Goal: Task Accomplishment & Management: Complete application form

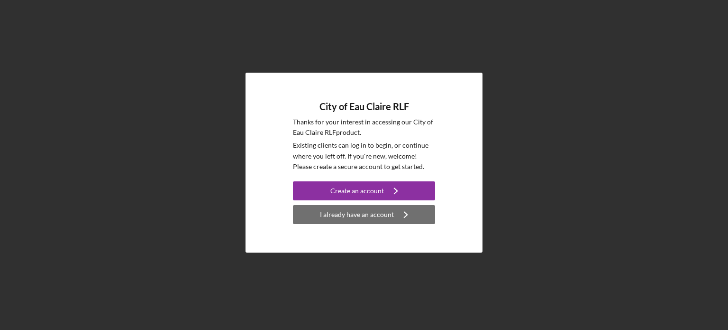
click at [357, 221] on div "I already have an account" at bounding box center [357, 214] width 74 height 19
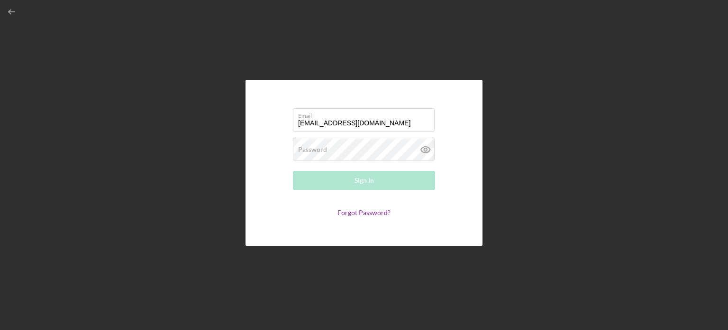
type input "[EMAIL_ADDRESS][DOMAIN_NAME]"
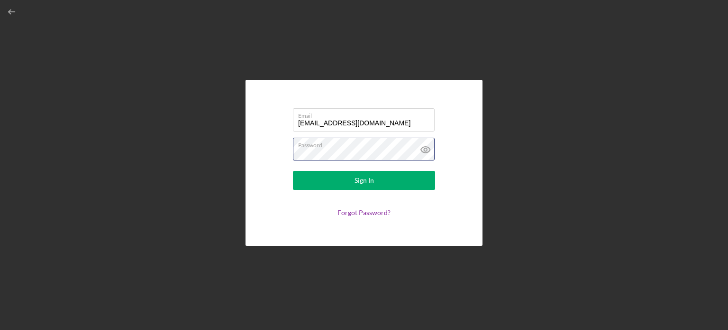
click at [293, 171] on button "Sign In" at bounding box center [364, 180] width 142 height 19
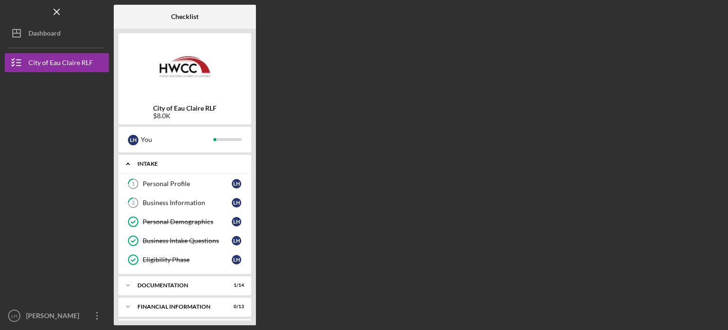
scroll to position [64, 0]
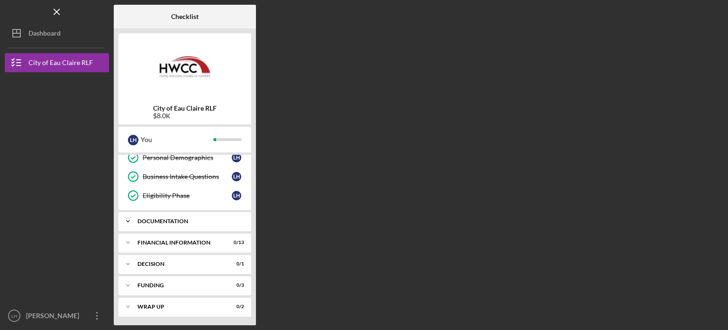
click at [185, 220] on div "Documentation" at bounding box center [189, 221] width 102 height 6
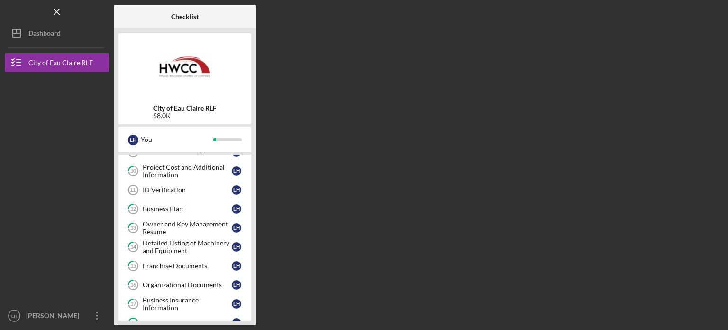
scroll to position [228, 0]
click at [179, 187] on div "ID Verification" at bounding box center [187, 191] width 89 height 8
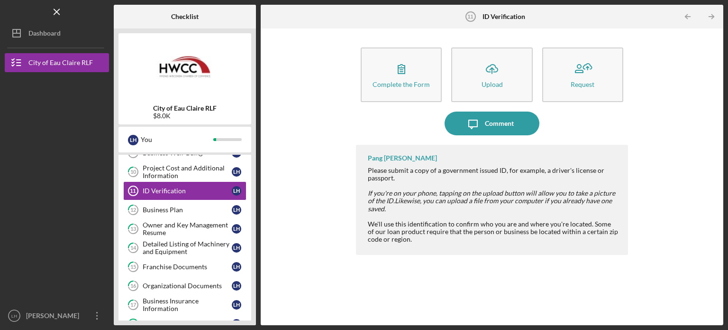
click at [314, 147] on div "Complete the Form Form Icon/Upload Upload Request Icon/Message Comment Pang [PE…" at bounding box center [492, 176] width 453 height 287
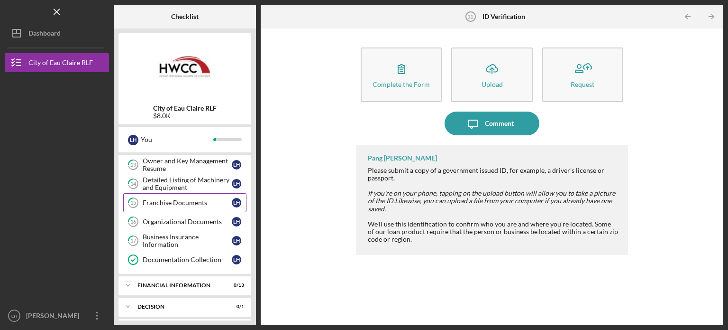
scroll to position [332, 0]
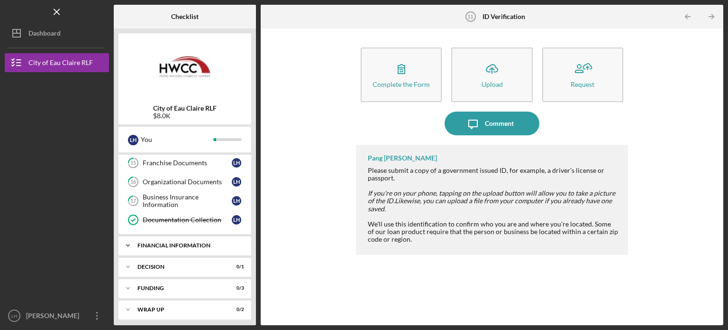
click at [195, 242] on div "Financial Information" at bounding box center [189, 245] width 102 height 6
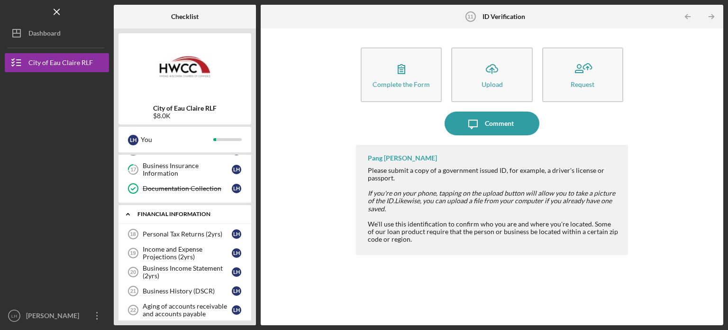
scroll to position [364, 0]
click at [224, 231] on div "Personal Tax Returns (2yrs)" at bounding box center [187, 233] width 89 height 8
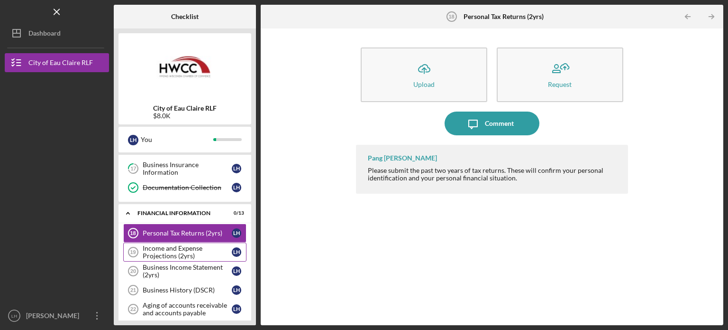
click at [169, 244] on div "Income and Expense Projections (2yrs)" at bounding box center [187, 251] width 89 height 15
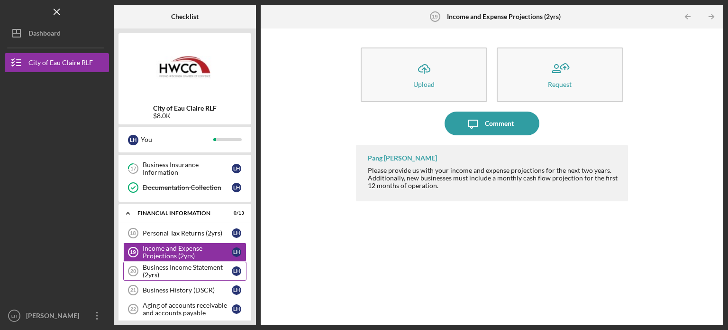
click at [169, 267] on div "Business Income Statement (2yrs)" at bounding box center [187, 270] width 89 height 15
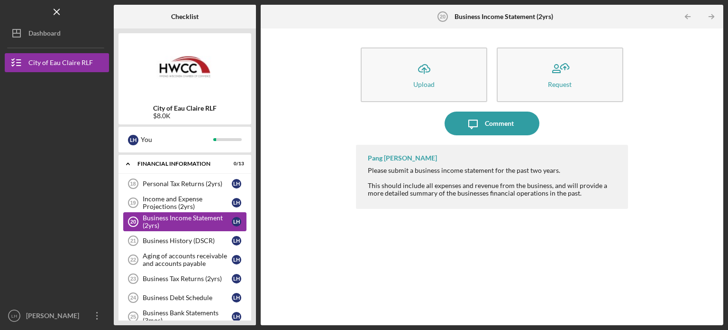
scroll to position [417, 0]
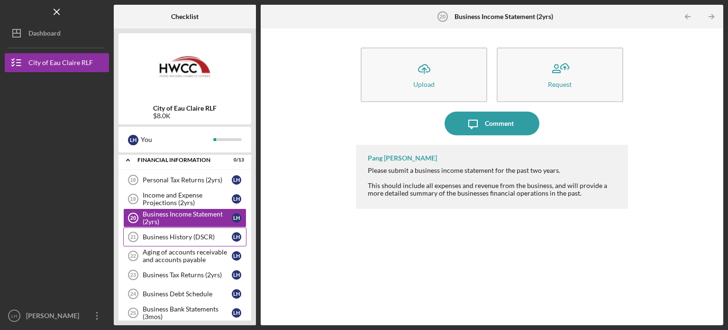
click at [187, 227] on link "Business History (DSCR) 21 Business History (DSCR) L H" at bounding box center [184, 236] width 123 height 19
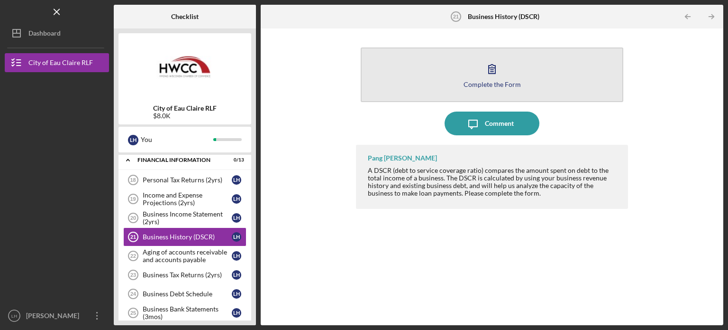
click at [444, 89] on button "Complete the Form Form" at bounding box center [492, 74] width 263 height 55
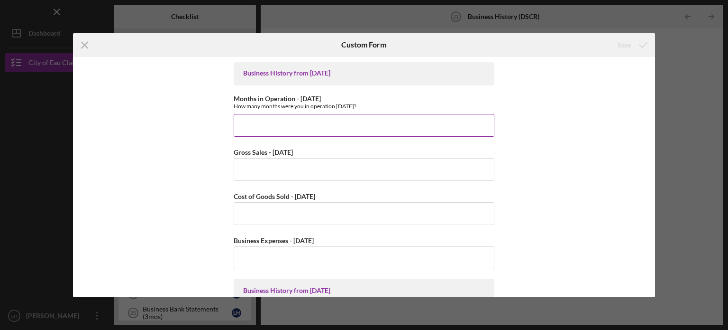
click at [377, 129] on input "Months in Operation - [DATE]" at bounding box center [364, 125] width 261 height 23
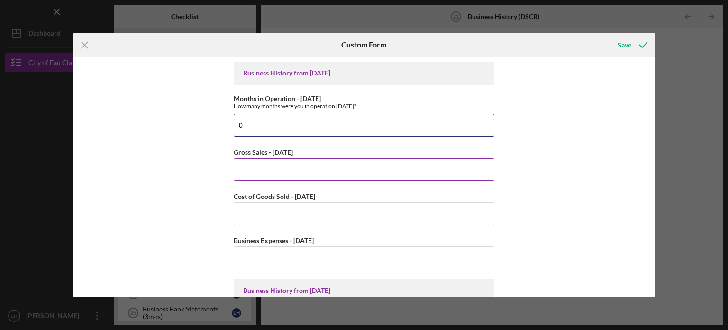
type input "0"
click at [358, 168] on input "Gross Sales - [DATE]" at bounding box center [364, 169] width 261 height 23
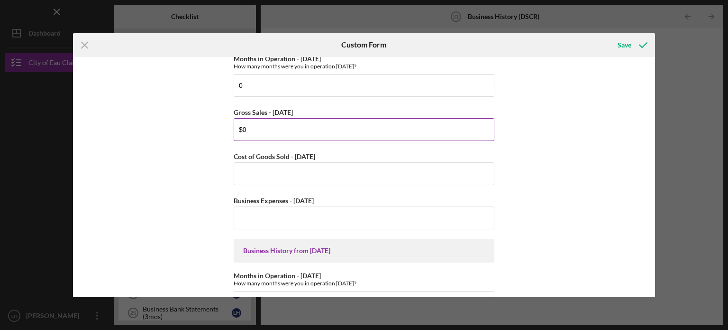
scroll to position [43, 0]
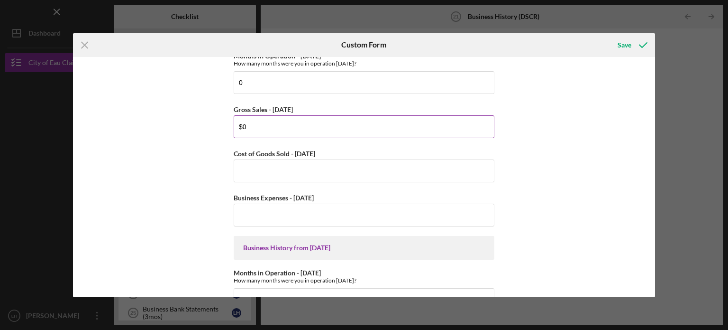
type input "$0"
click at [358, 168] on input "Cost of Goods Sold - [DATE]" at bounding box center [364, 170] width 261 height 23
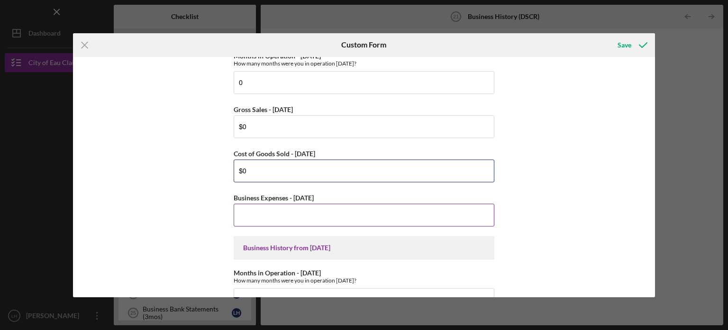
type input "$0"
click at [350, 215] on input "Business Expenses - [DATE]" at bounding box center [364, 214] width 261 height 23
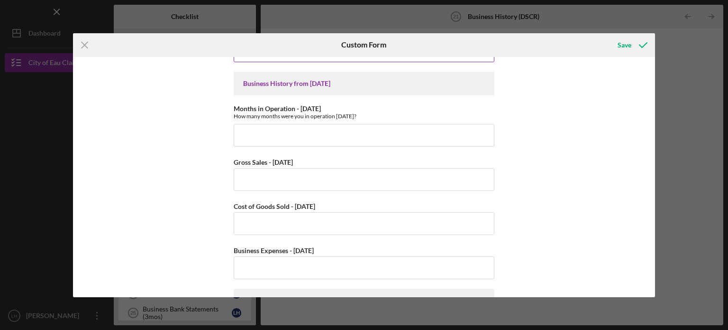
scroll to position [220, 0]
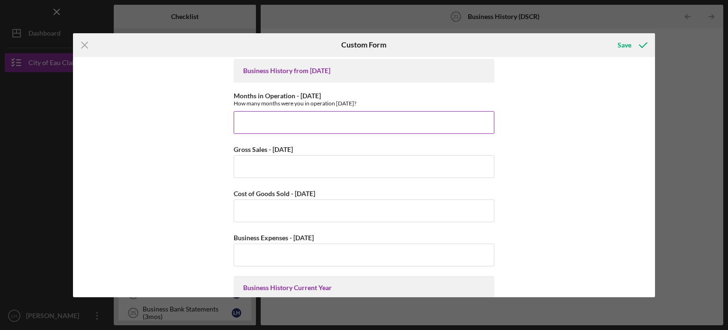
type input "$0"
click at [343, 125] on input "Months in Operation - [DATE]" at bounding box center [364, 122] width 261 height 23
type input "0"
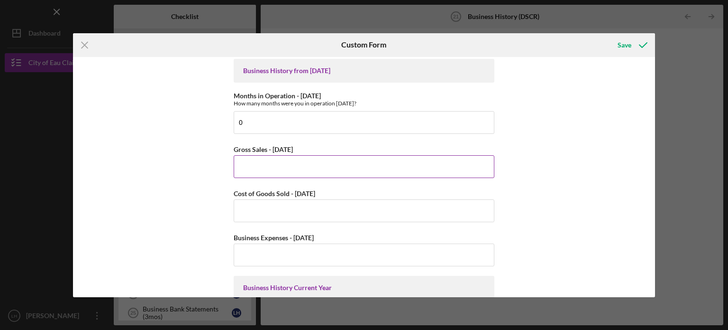
click at [336, 175] on input "Gross Sales - [DATE]" at bounding box center [364, 166] width 261 height 23
type input "$0"
click at [330, 214] on input "Cost of Goods Sold - [DATE]" at bounding box center [364, 210] width 261 height 23
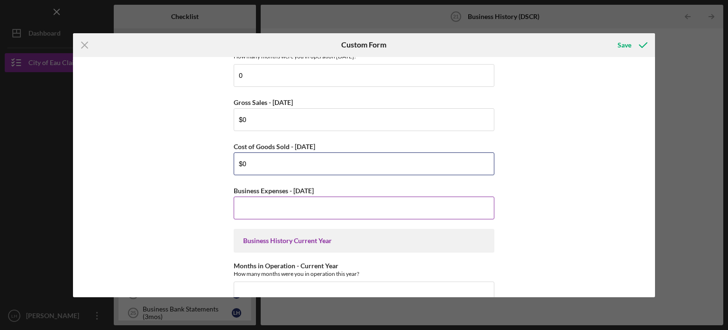
type input "$0"
click at [330, 205] on input "Business Expenses - [DATE]" at bounding box center [364, 207] width 261 height 23
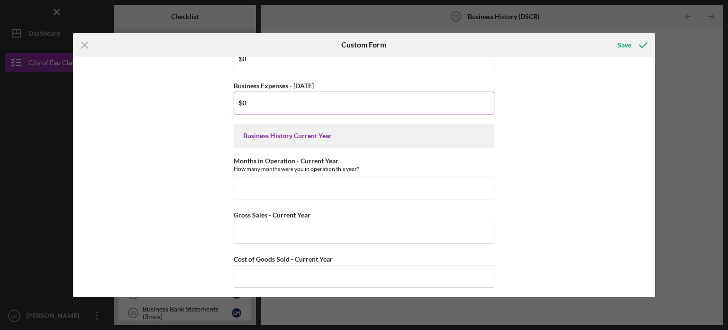
scroll to position [374, 0]
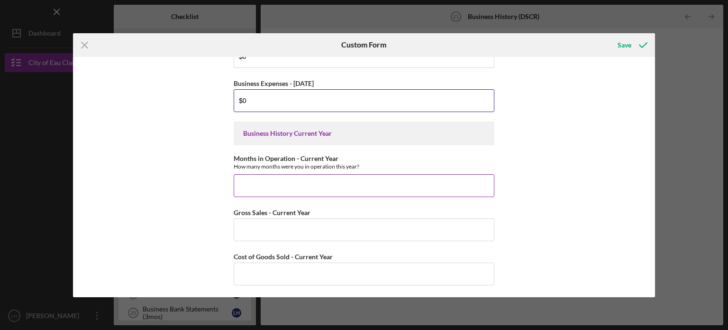
type input "$0"
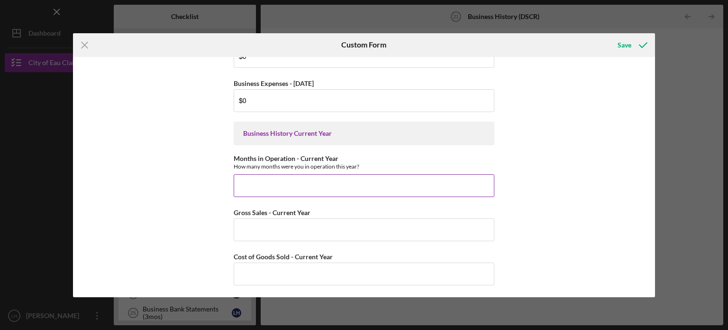
click at [332, 174] on input "Months in Operation - Current Year" at bounding box center [364, 185] width 261 height 23
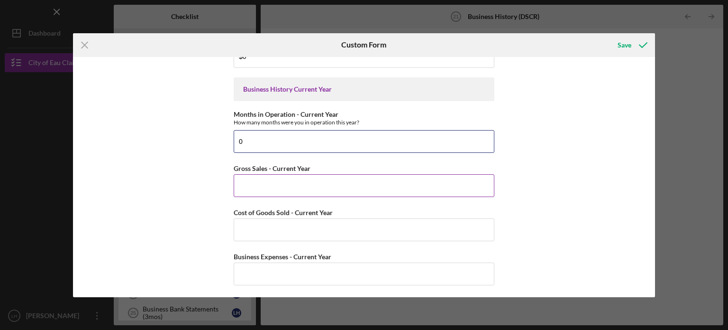
type input "0"
click at [332, 174] on input "Gross Sales - Current Year" at bounding box center [364, 185] width 261 height 23
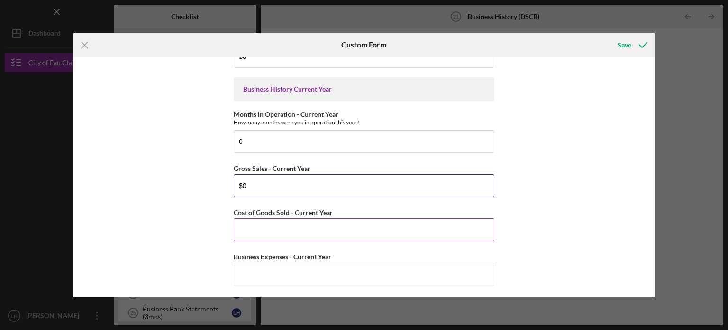
type input "$0"
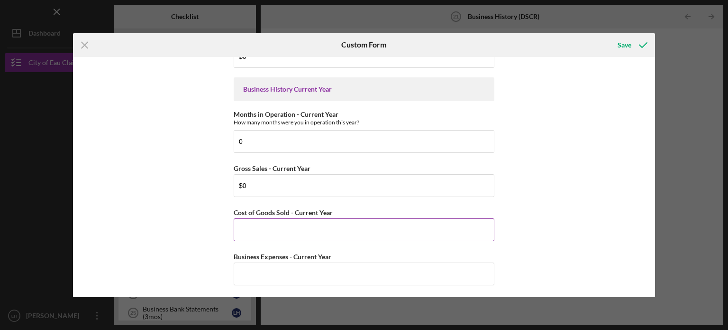
click at [318, 231] on input "Cost of Goods Sold - Current Year" at bounding box center [364, 229] width 261 height 23
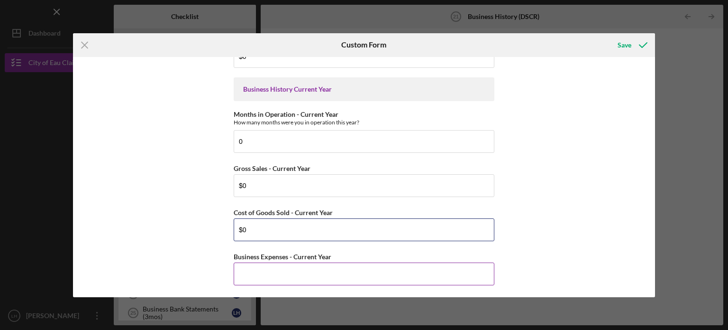
type input "$0"
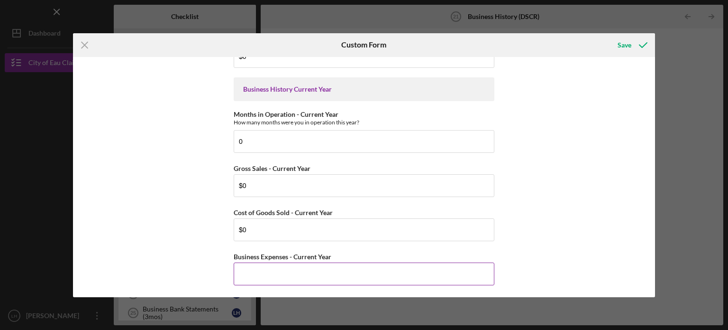
click at [317, 271] on input "Business Expenses - Current Year" at bounding box center [364, 273] width 261 height 23
type input "$0"
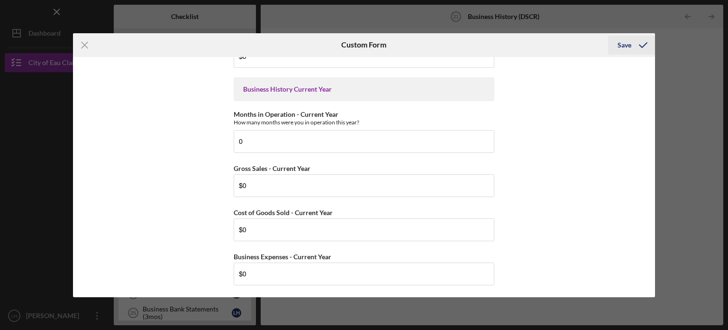
click at [638, 46] on icon "submit" at bounding box center [644, 45] width 24 height 24
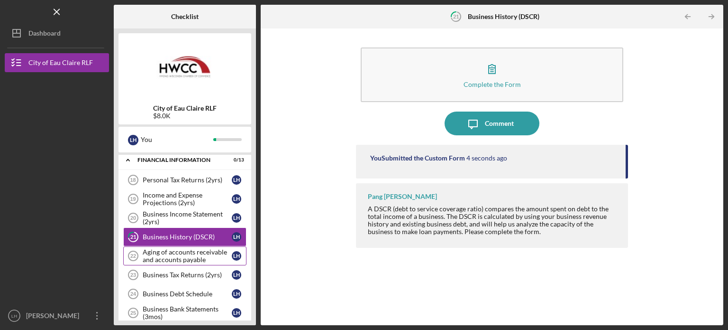
click at [161, 254] on div "Aging of accounts receivable and accounts payable" at bounding box center [187, 255] width 89 height 15
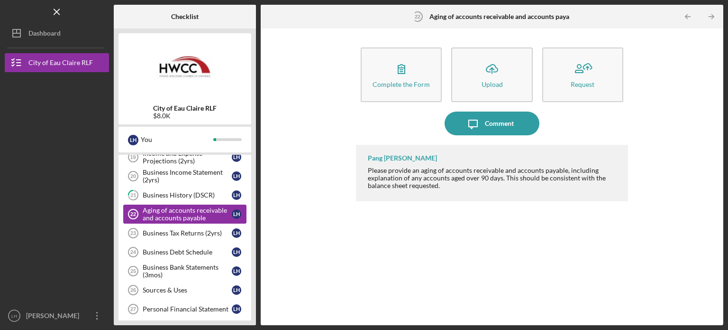
scroll to position [463, 0]
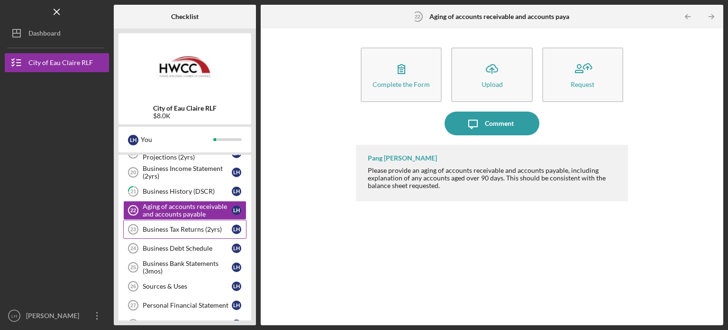
click at [172, 225] on div "Business Tax Returns (2yrs)" at bounding box center [187, 229] width 89 height 8
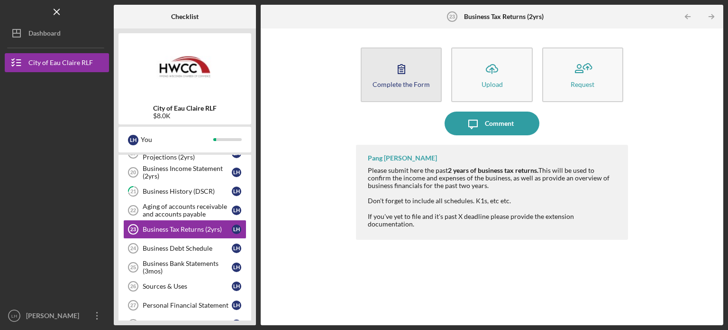
click at [369, 89] on button "Complete the Form Form" at bounding box center [401, 74] width 81 height 55
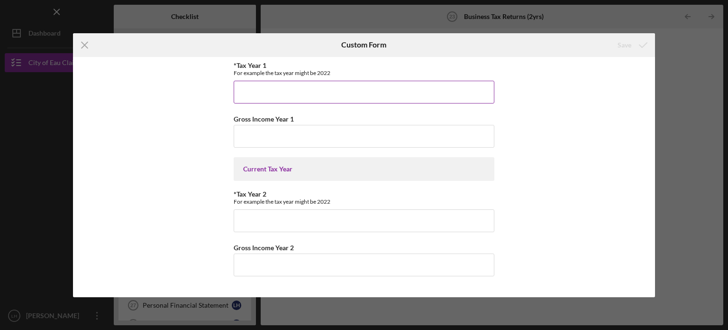
click at [366, 92] on input "*Tax Year 1" at bounding box center [364, 92] width 261 height 23
type input "0"
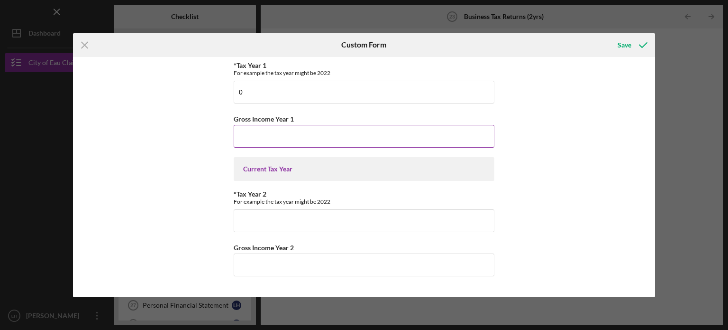
click at [357, 129] on input "Gross Income Year 1" at bounding box center [364, 136] width 261 height 23
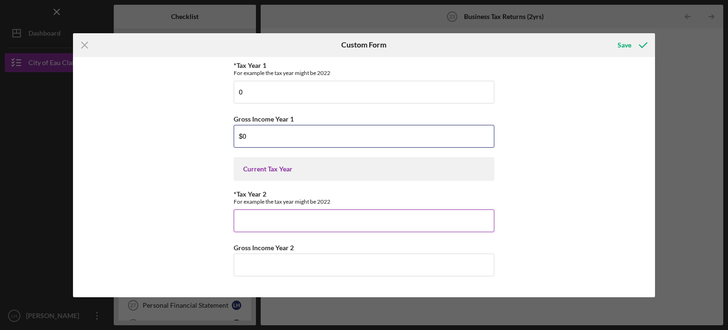
type input "$0"
click at [321, 219] on input "*Tax Year 2" at bounding box center [364, 220] width 261 height 23
type input "0"
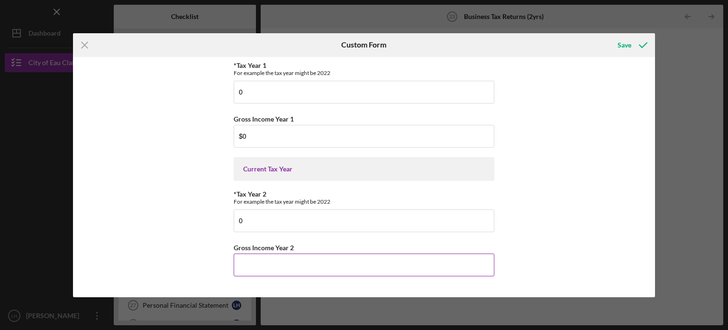
click at [316, 267] on input "Gross Income Year 2" at bounding box center [364, 264] width 261 height 23
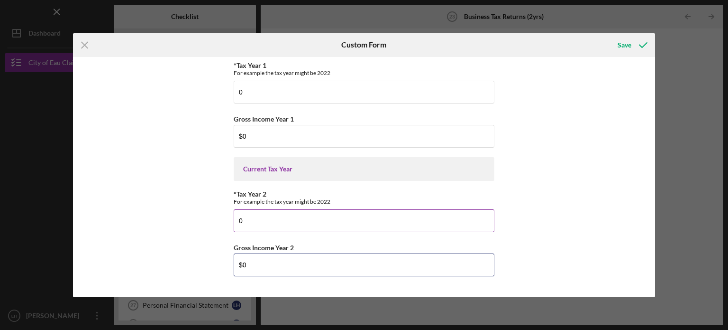
type input "$0"
click at [339, 225] on input "0" at bounding box center [364, 220] width 261 height 23
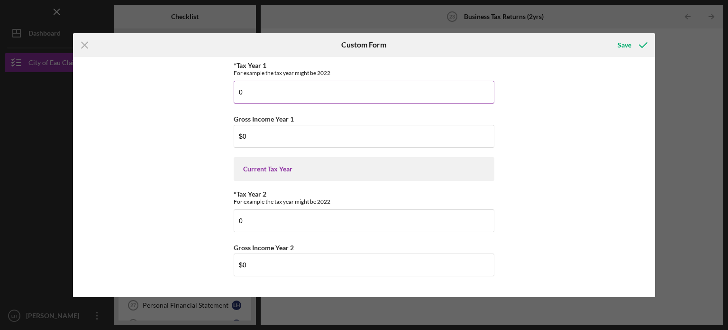
click at [316, 96] on input "0" at bounding box center [364, 92] width 261 height 23
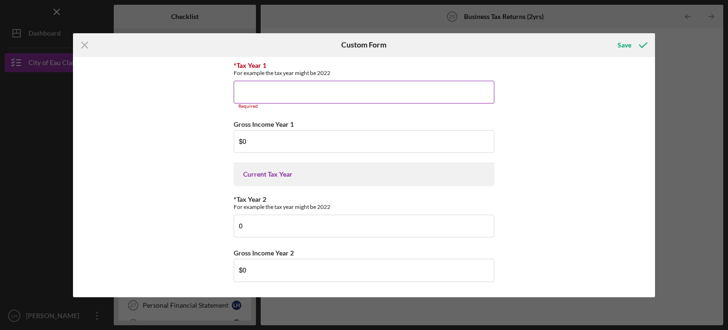
type input "0"
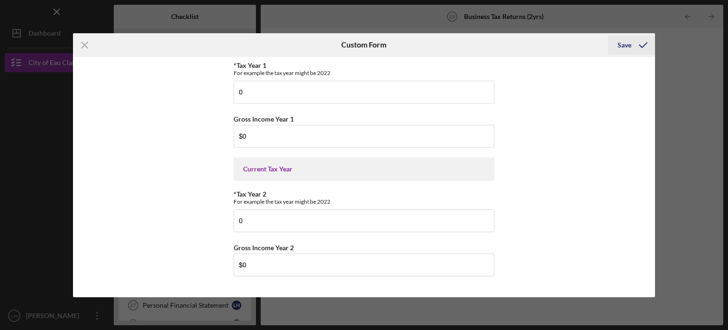
click at [625, 41] on div "Save" at bounding box center [625, 45] width 14 height 19
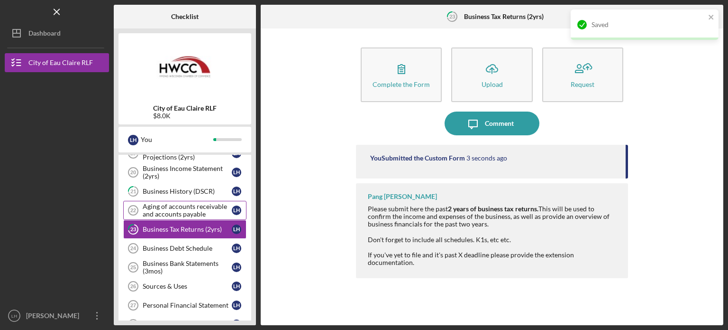
click at [180, 206] on div "Aging of accounts receivable and accounts payable" at bounding box center [187, 209] width 89 height 15
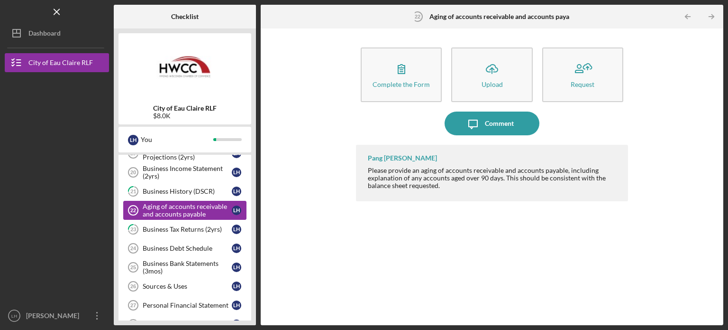
click at [183, 204] on div "Aging of accounts receivable and accounts payable" at bounding box center [187, 209] width 89 height 15
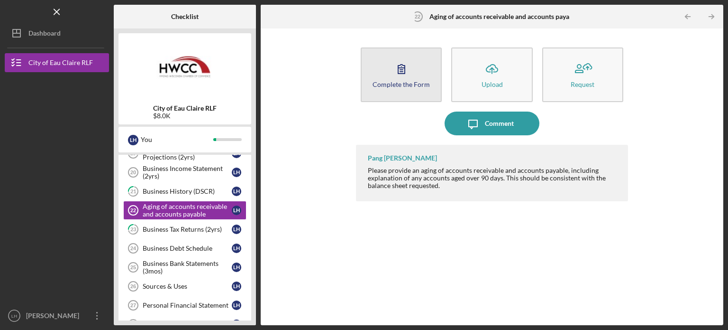
click at [408, 86] on div "Complete the Form" at bounding box center [401, 84] width 57 height 7
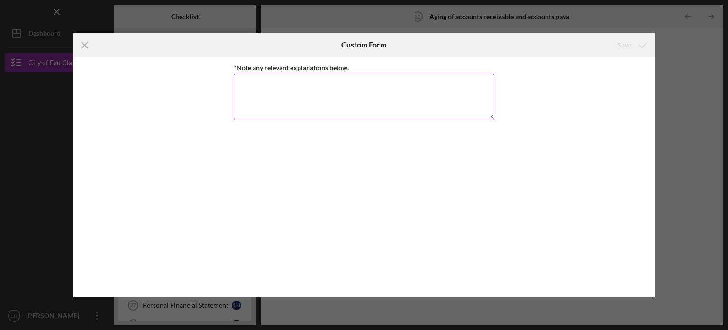
click at [395, 97] on textarea "*Note any relevant explanations below." at bounding box center [364, 96] width 261 height 46
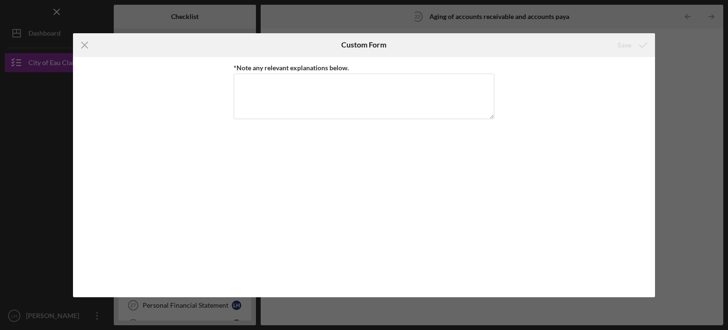
click at [679, 42] on div "Icon/Menu Close Custom Form Save *Note any relevant explanations below. Cancel …" at bounding box center [364, 165] width 728 height 330
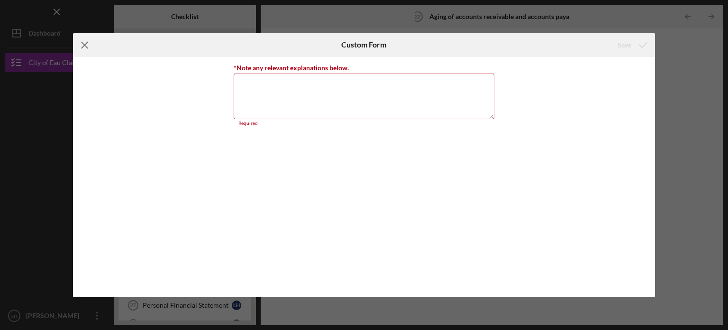
click at [83, 44] on line at bounding box center [85, 45] width 6 height 6
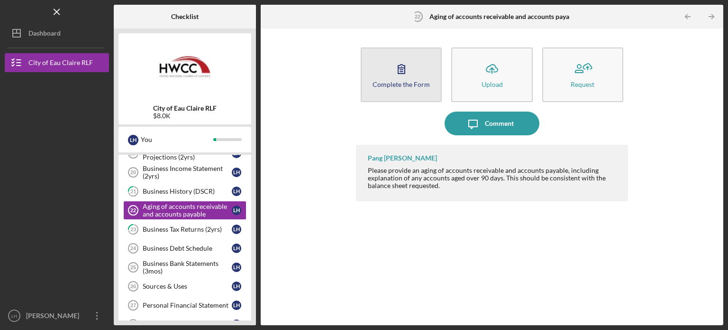
click at [393, 92] on button "Complete the Form Form" at bounding box center [401, 74] width 81 height 55
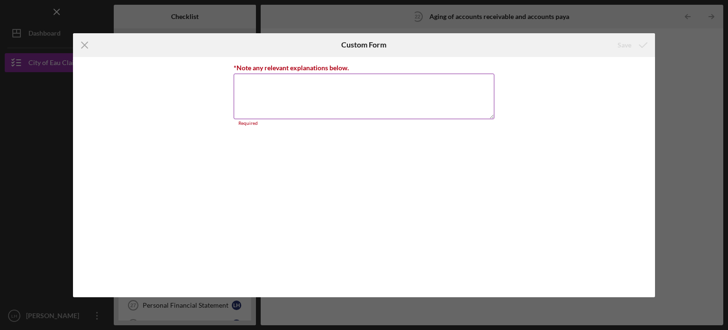
click at [364, 115] on textarea "*Note any relevant explanations below." at bounding box center [364, 96] width 261 height 46
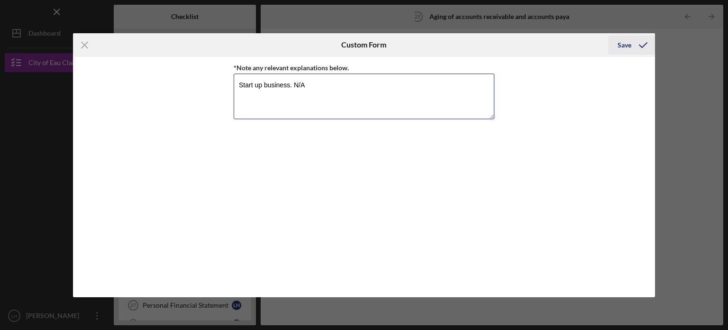
type textarea "Start up business. N/A"
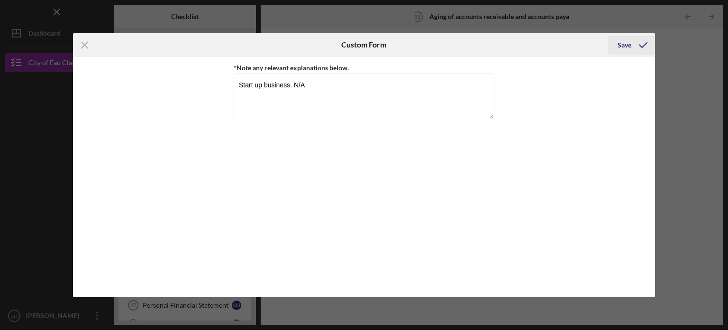
click at [621, 44] on div "Save" at bounding box center [625, 45] width 14 height 19
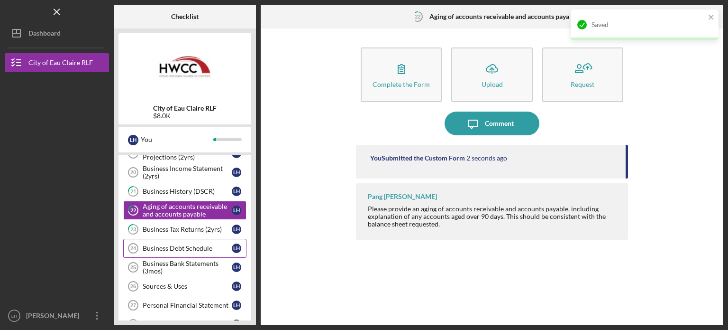
click at [183, 244] on div "Business Debt Schedule" at bounding box center [187, 248] width 89 height 8
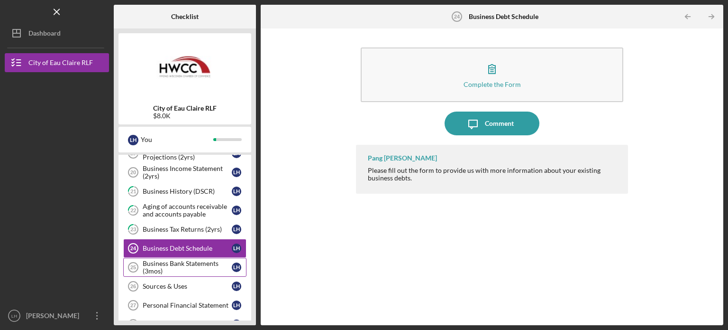
click at [217, 259] on div "Business Bank Statements (3mos)" at bounding box center [187, 266] width 89 height 15
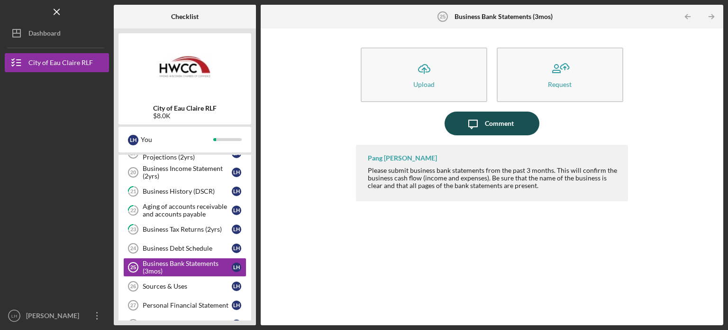
click at [512, 119] on div "Comment" at bounding box center [499, 123] width 29 height 24
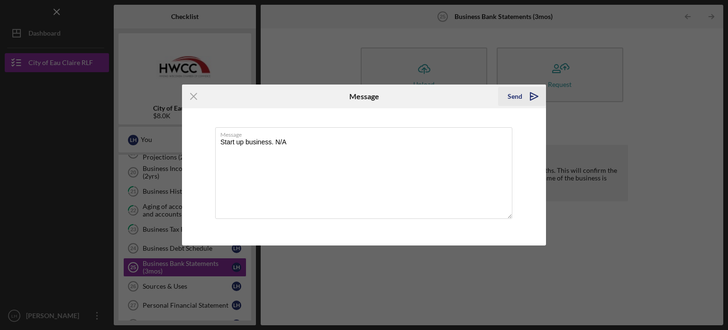
type textarea "Start up business. N/A"
click at [518, 102] on div "Send" at bounding box center [515, 96] width 15 height 19
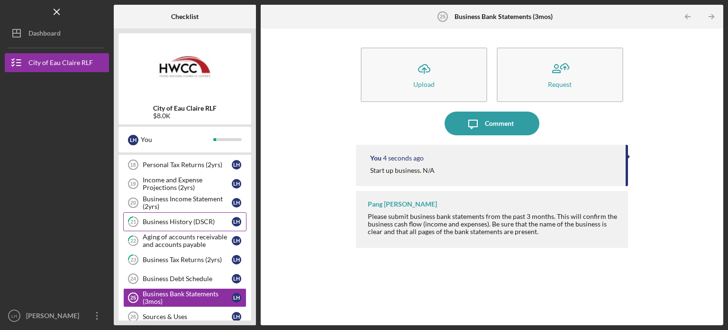
scroll to position [436, 0]
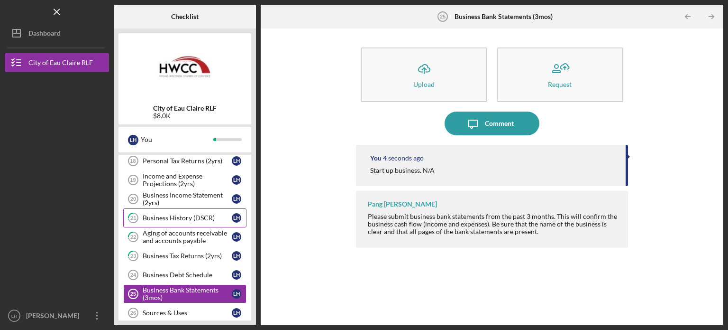
click at [189, 208] on link "21 Business History (DSCR) L H" at bounding box center [184, 217] width 123 height 19
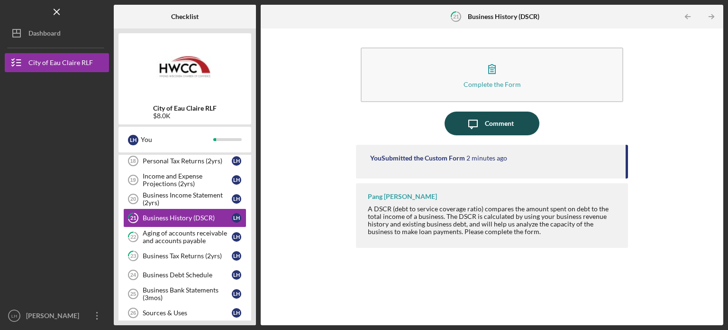
click at [461, 127] on button "Icon/Message Comment" at bounding box center [492, 123] width 95 height 24
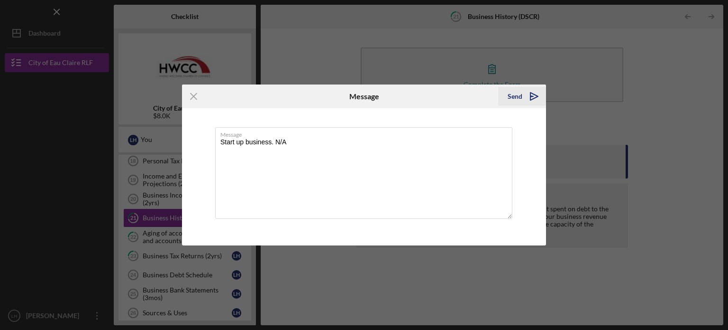
type textarea "Start up business. N/A"
click at [509, 105] on div "Send" at bounding box center [515, 96] width 15 height 19
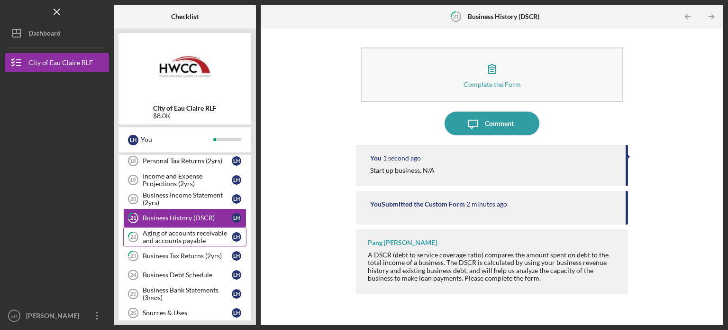
click at [176, 229] on div "Aging of accounts receivable and accounts payable" at bounding box center [187, 236] width 89 height 15
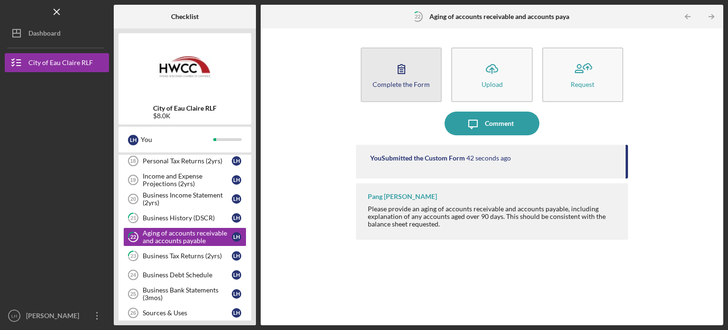
click at [419, 70] on button "Complete the Form Form" at bounding box center [401, 74] width 81 height 55
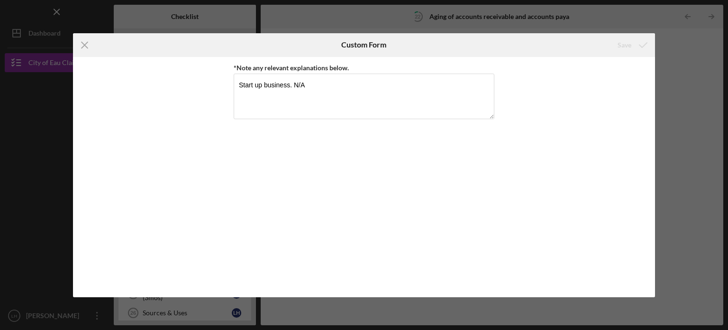
click at [663, 42] on div "Icon/Menu Close Custom Form Save *Note any relevant explanations below. Start u…" at bounding box center [364, 165] width 728 height 330
click at [87, 45] on icon "Icon/Menu Close" at bounding box center [85, 45] width 24 height 24
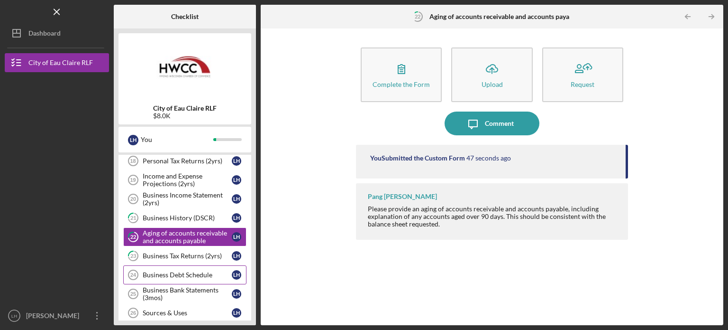
click at [178, 271] on div "Business Debt Schedule" at bounding box center [187, 275] width 89 height 8
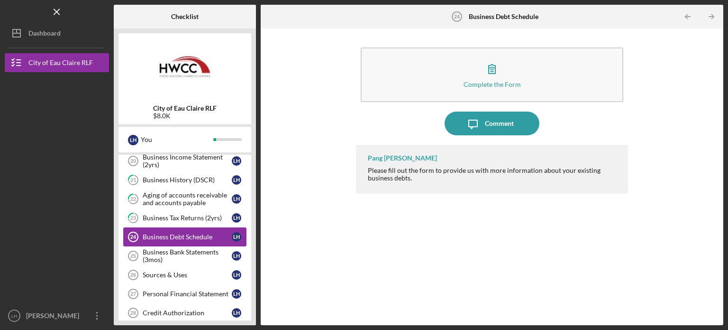
scroll to position [475, 0]
click at [183, 254] on div "Business Bank Statements (3mos)" at bounding box center [187, 255] width 89 height 15
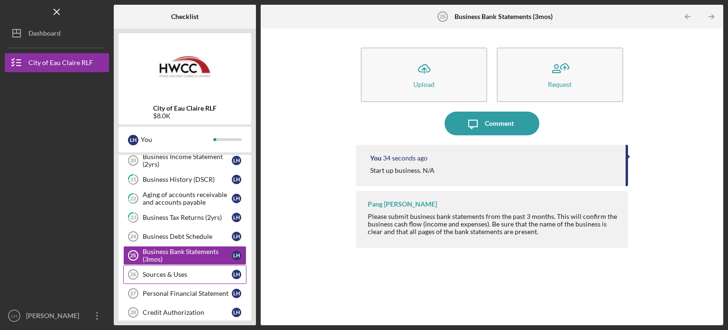
click at [186, 270] on div "Sources & Uses" at bounding box center [187, 274] width 89 height 8
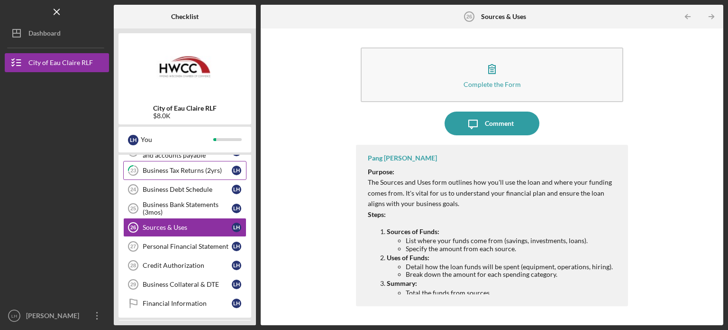
scroll to position [522, 0]
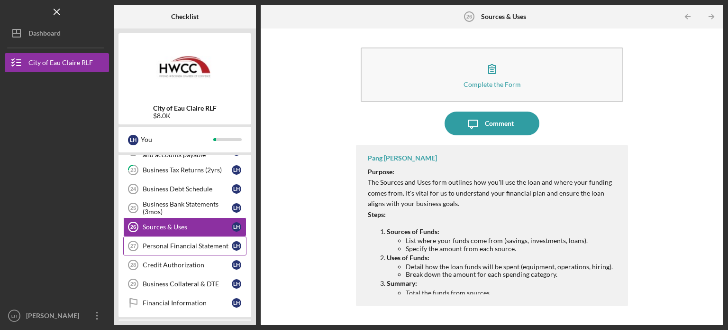
click at [196, 242] on div "Personal Financial Statement" at bounding box center [187, 246] width 89 height 8
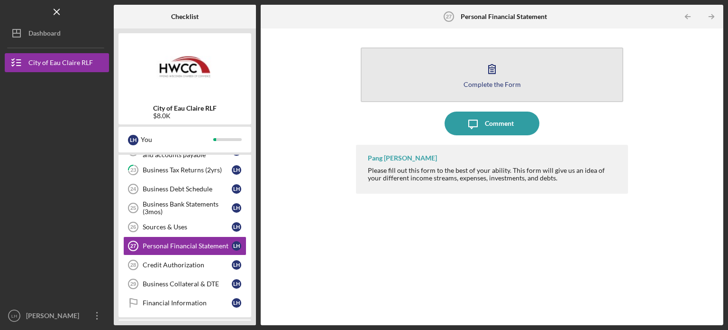
click at [422, 89] on button "Complete the Form Form" at bounding box center [492, 74] width 263 height 55
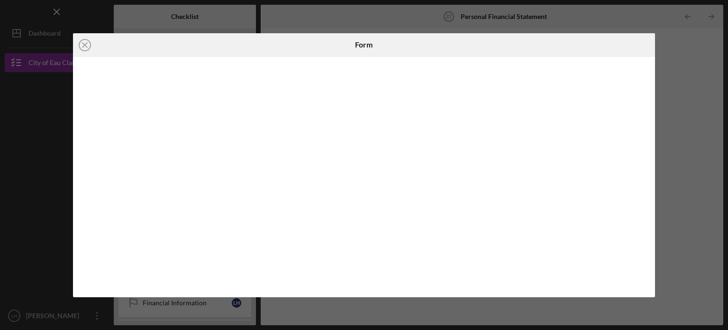
click at [668, 64] on div "Icon/Close Form" at bounding box center [364, 165] width 728 height 330
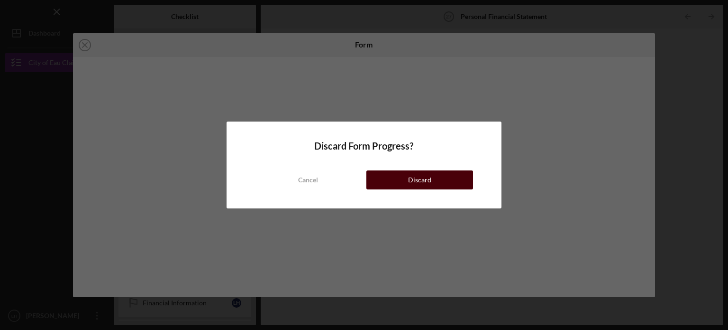
click at [402, 174] on button "Discard" at bounding box center [420, 179] width 107 height 19
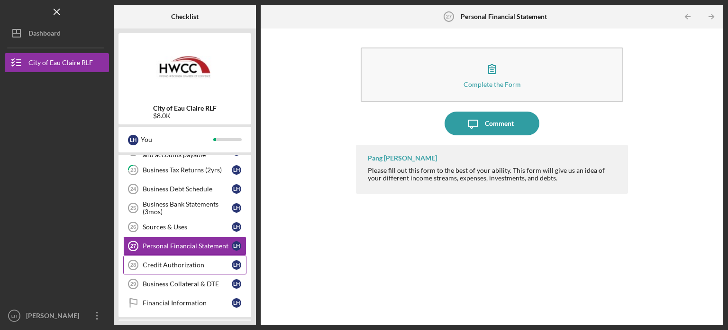
click at [192, 261] on div "Credit Authorization" at bounding box center [187, 265] width 89 height 8
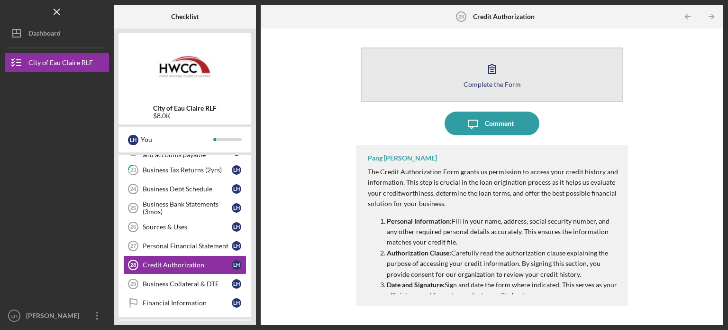
click at [476, 83] on div "Complete the Form" at bounding box center [492, 84] width 57 height 7
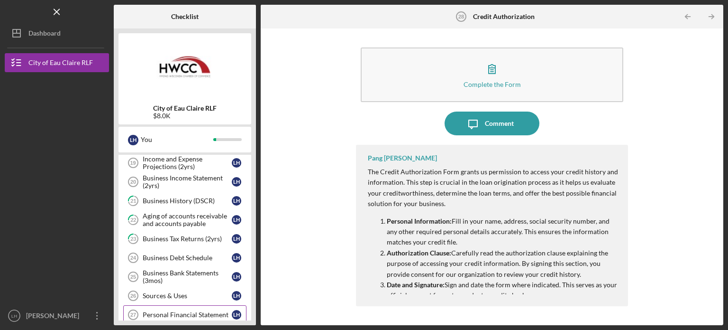
scroll to position [449, 0]
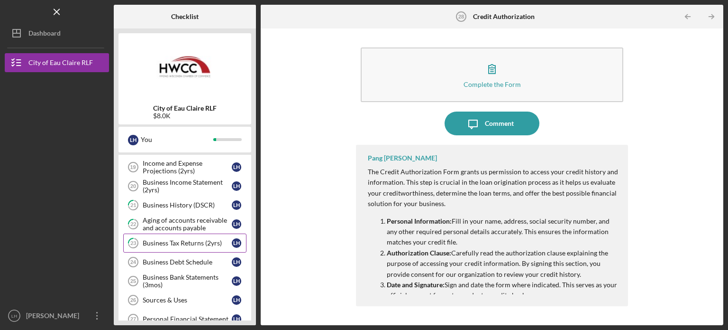
click at [221, 239] on div "Business Tax Returns (2yrs)" at bounding box center [187, 243] width 89 height 8
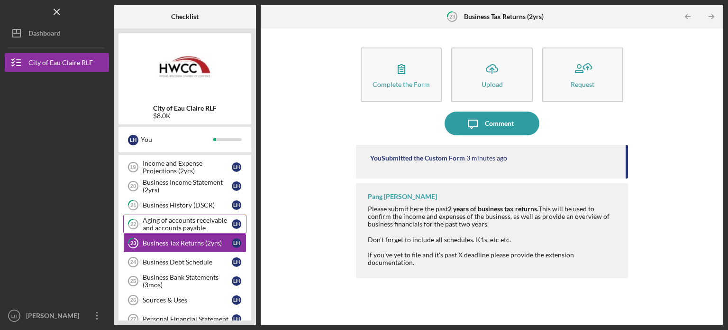
click at [197, 223] on div "Aging of accounts receivable and accounts payable" at bounding box center [187, 223] width 89 height 15
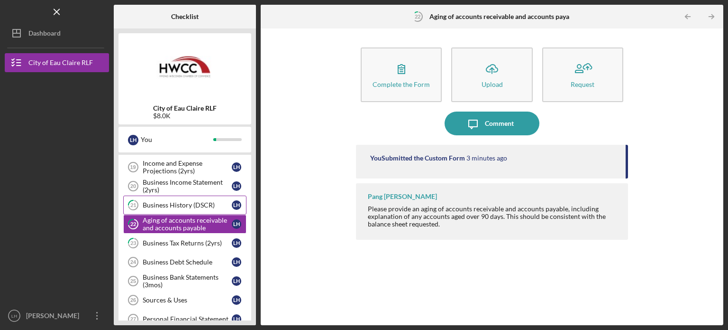
click at [200, 195] on link "21 Business History (DSCR) L H" at bounding box center [184, 204] width 123 height 19
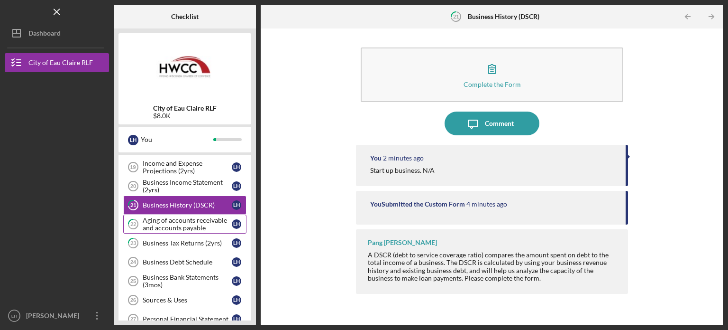
click at [197, 216] on div "Aging of accounts receivable and accounts payable" at bounding box center [187, 223] width 89 height 15
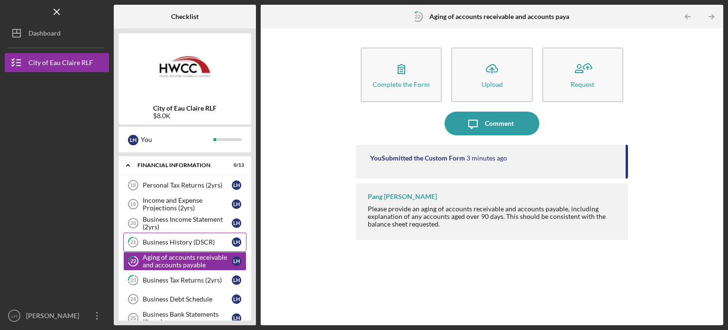
scroll to position [411, 0]
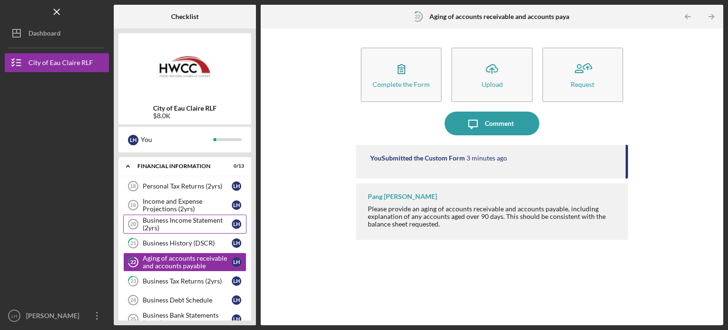
click at [191, 218] on div "Business Income Statement (2yrs)" at bounding box center [187, 223] width 89 height 15
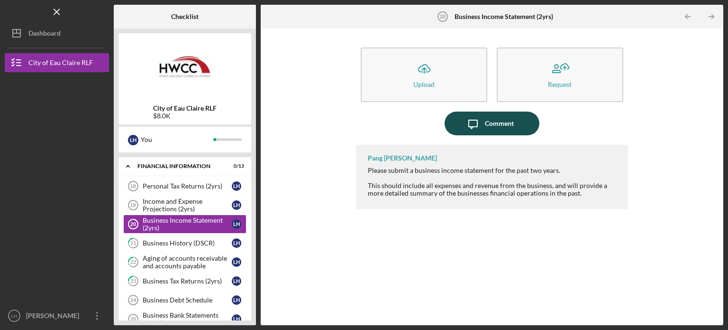
click at [491, 127] on div "Comment" at bounding box center [499, 123] width 29 height 24
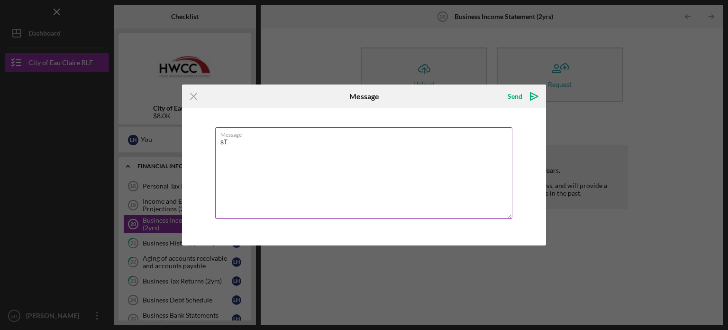
type textarea "s"
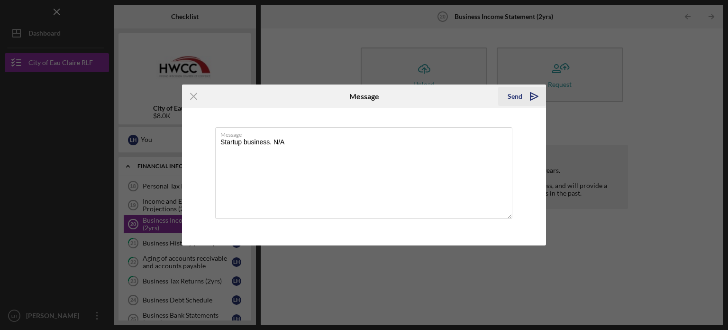
type textarea "Startup business. N/A"
click at [527, 94] on icon "Icon/icon-invite-send" at bounding box center [535, 96] width 24 height 24
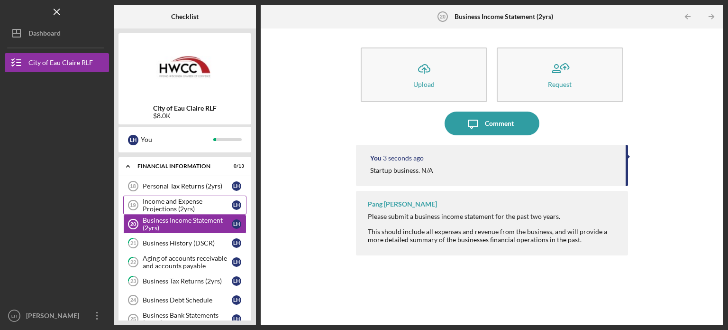
click at [188, 200] on div "Income and Expense Projections (2yrs)" at bounding box center [187, 204] width 89 height 15
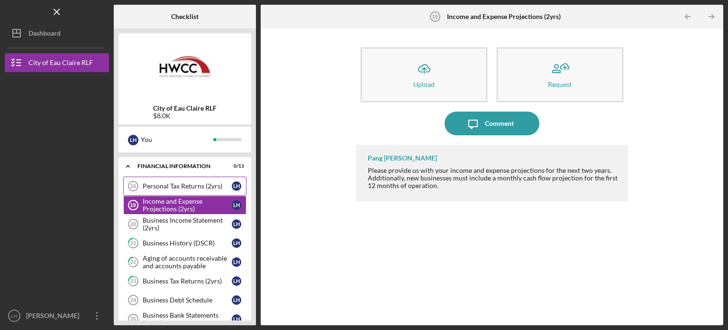
click at [185, 184] on div "Personal Tax Returns (2yrs)" at bounding box center [187, 186] width 89 height 8
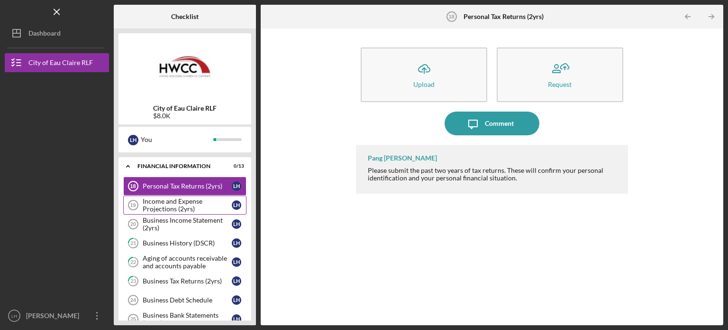
click at [197, 198] on div "Income and Expense Projections (2yrs)" at bounding box center [187, 204] width 89 height 15
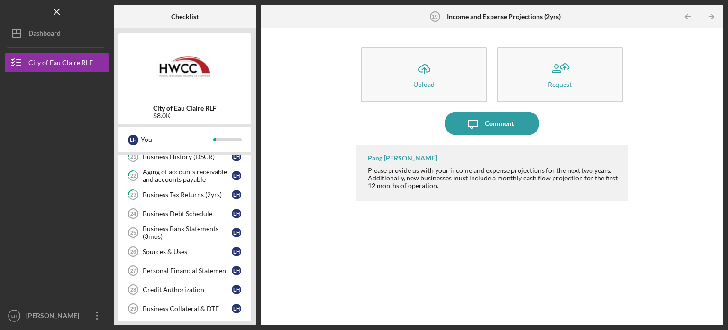
scroll to position [498, 0]
click at [193, 209] on div "Business Debt Schedule" at bounding box center [187, 213] width 89 height 8
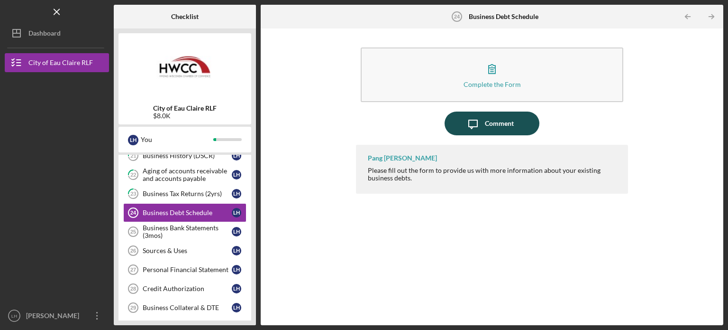
click at [504, 116] on div "Comment" at bounding box center [499, 123] width 29 height 24
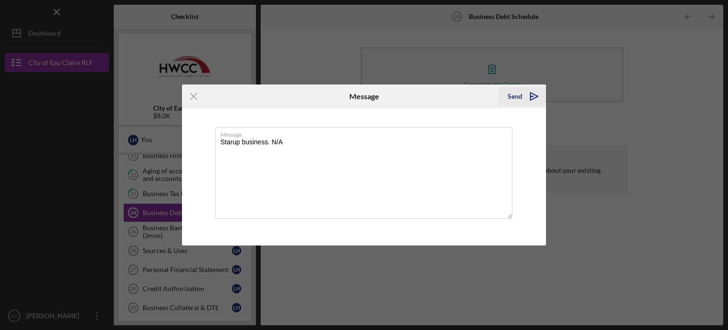
type textarea "Starup business. N/A"
click at [536, 94] on icon "Icon/icon-invite-send" at bounding box center [535, 96] width 24 height 24
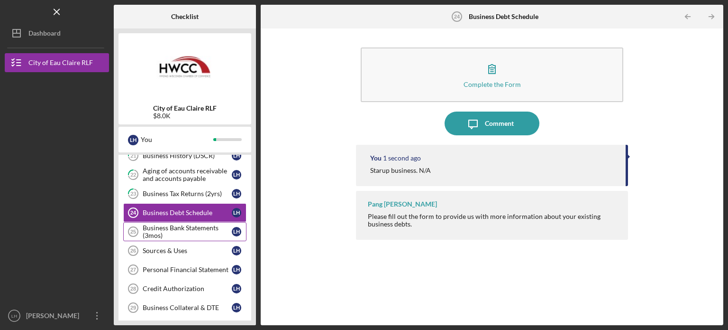
click at [146, 231] on div "Business Bank Statements (3mos)" at bounding box center [187, 231] width 89 height 15
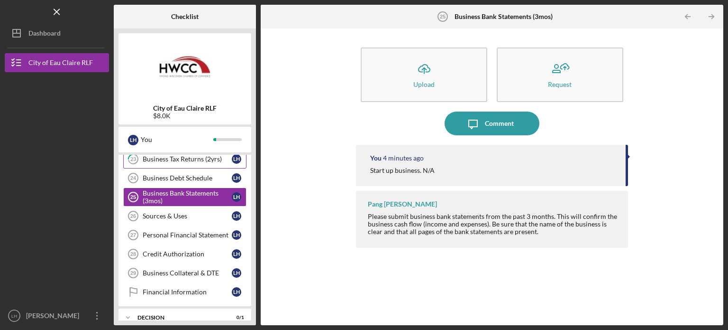
scroll to position [533, 0]
click at [183, 211] on div "Sources & Uses" at bounding box center [187, 215] width 89 height 8
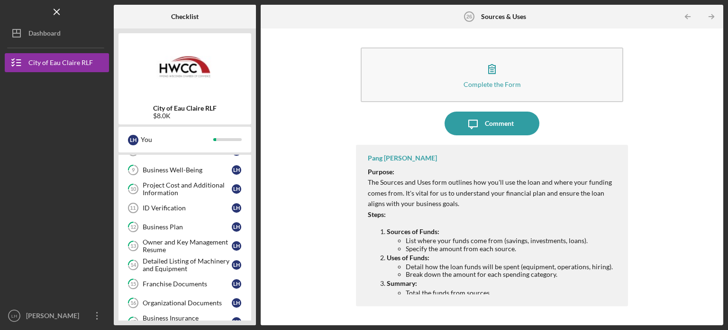
scroll to position [209, 0]
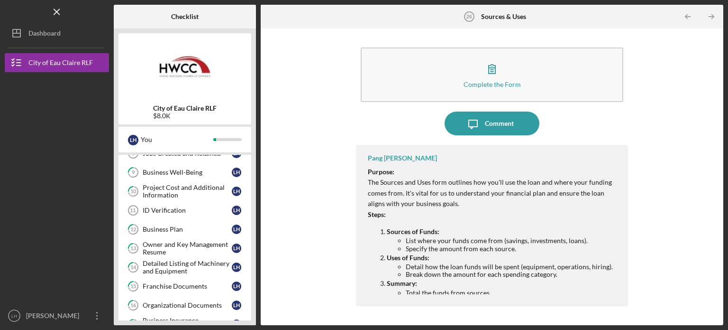
click at [183, 210] on div "ID Verification" at bounding box center [187, 210] width 89 height 8
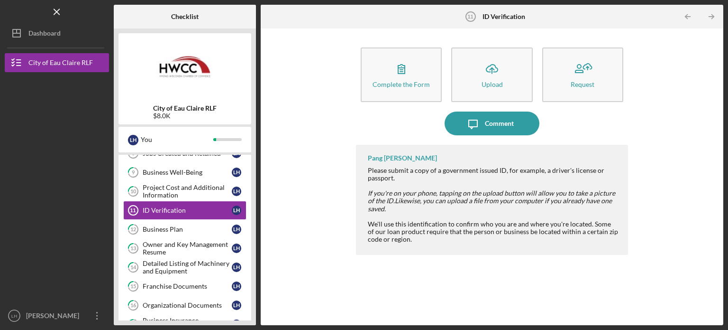
click at [357, 298] on div "Pang [PERSON_NAME] Please submit a copy of a government issued ID, for example,…" at bounding box center [492, 228] width 272 height 166
click at [336, 217] on div "Complete the Form Form Icon/Upload Upload Request Icon/Message Comment Pang [PE…" at bounding box center [492, 176] width 453 height 287
click at [330, 219] on div "Complete the Form Form Icon/Upload Upload Request Icon/Message Comment Pang [PE…" at bounding box center [492, 176] width 453 height 287
click at [289, 130] on div "Complete the Form Form Icon/Upload Upload Request Icon/Message Comment Pang [PE…" at bounding box center [492, 176] width 453 height 287
click at [193, 221] on link "12 Business Plan L H" at bounding box center [184, 229] width 123 height 19
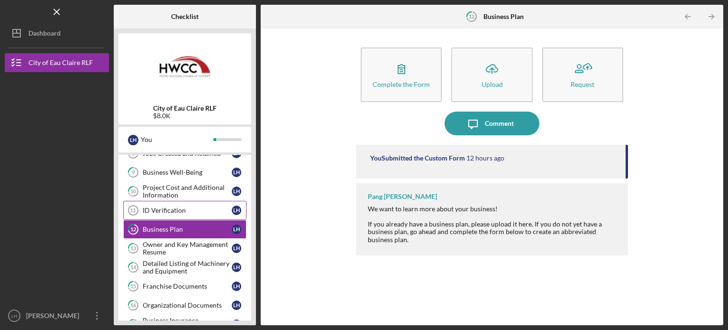
click at [182, 201] on link "ID Verification 11 ID Verification L H" at bounding box center [184, 210] width 123 height 19
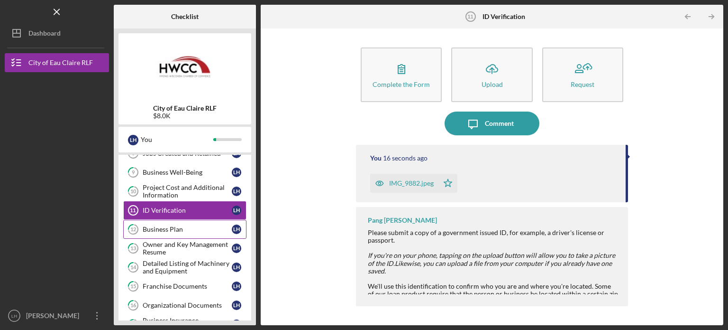
click at [178, 225] on div "Business Plan" at bounding box center [187, 229] width 89 height 8
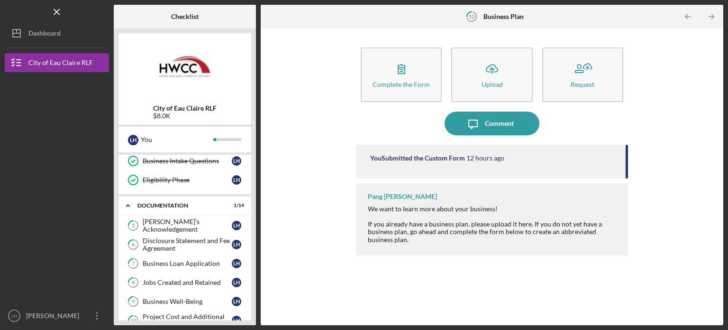
scroll to position [78, 0]
click at [163, 201] on div "Icon/Expander Documentation 1 / 14" at bounding box center [185, 206] width 133 height 19
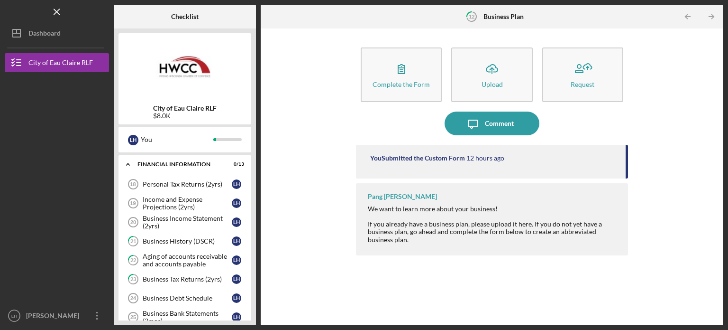
scroll to position [144, 0]
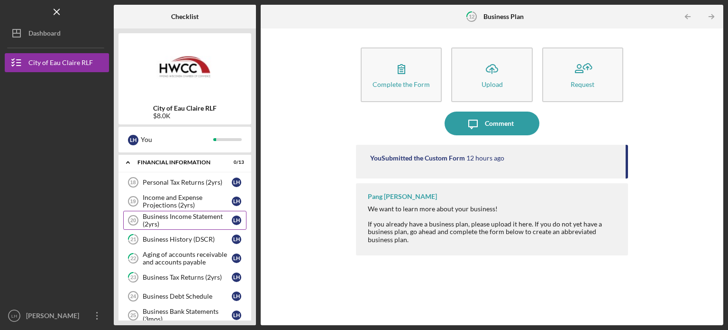
click at [179, 218] on div "Business Income Statement (2yrs)" at bounding box center [187, 219] width 89 height 15
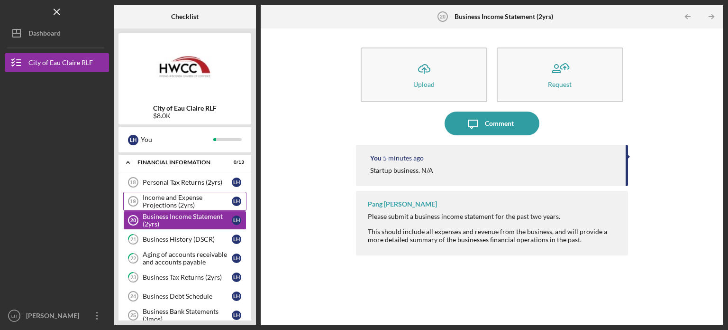
click at [183, 203] on div "Income and Expense Projections (2yrs)" at bounding box center [187, 200] width 89 height 15
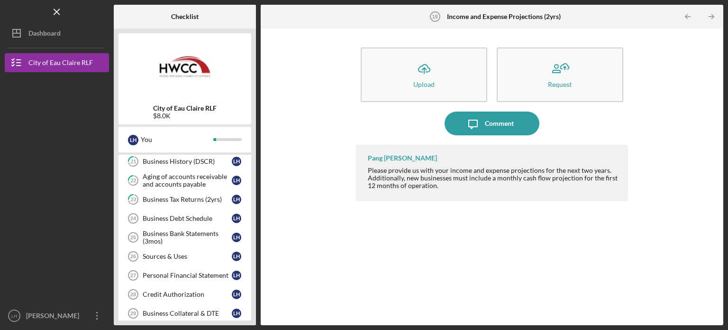
scroll to position [222, 0]
click at [183, 214] on div "Business Debt Schedule" at bounding box center [187, 218] width 89 height 8
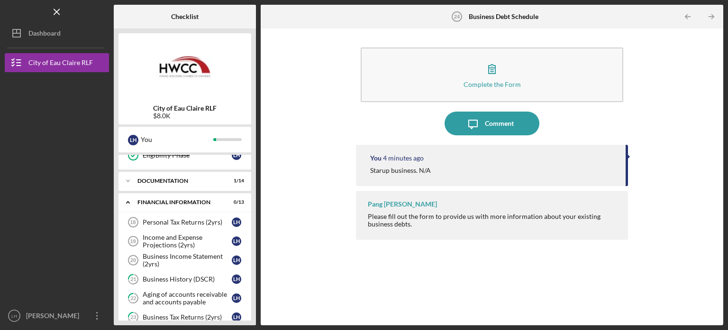
scroll to position [104, 0]
drag, startPoint x: 183, startPoint y: 214, endPoint x: 168, endPoint y: 219, distance: 16.3
click at [168, 219] on div "Personal Tax Returns (2yrs)" at bounding box center [187, 223] width 89 height 8
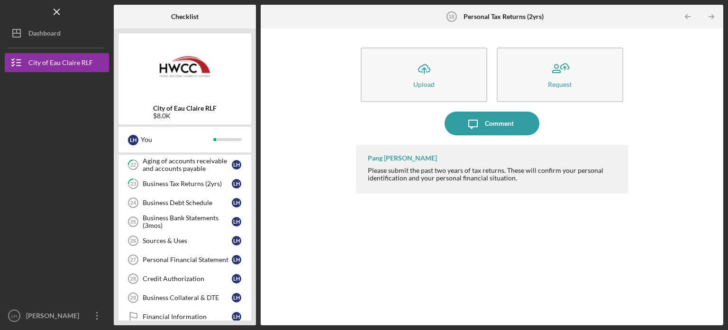
scroll to position [246, 0]
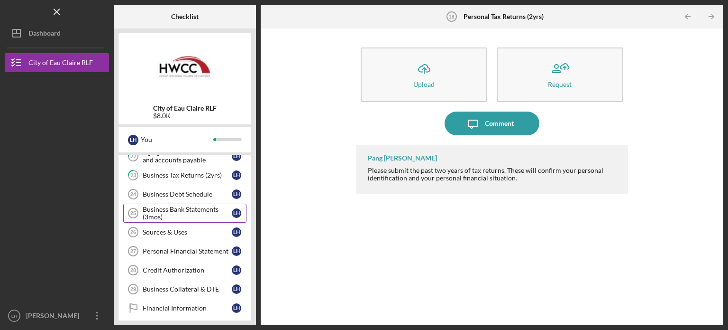
click at [183, 215] on div "Business Bank Statements (3mos)" at bounding box center [187, 212] width 89 height 15
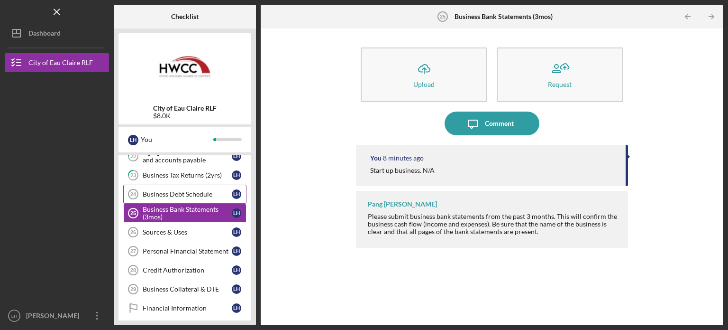
click at [190, 190] on div "Business Debt Schedule" at bounding box center [187, 194] width 89 height 8
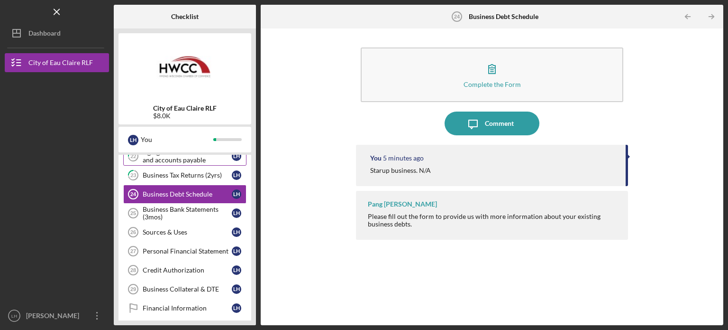
click at [195, 161] on div "Aging of accounts receivable and accounts payable" at bounding box center [187, 155] width 89 height 15
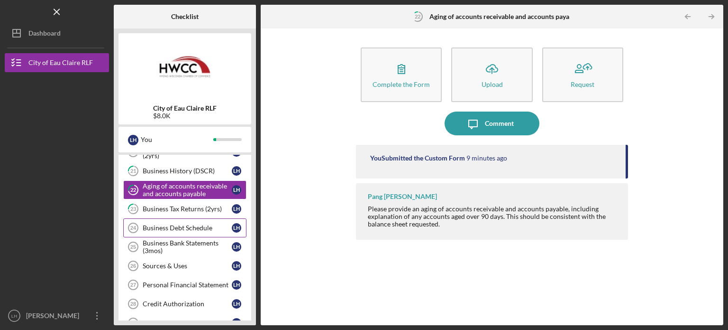
scroll to position [212, 0]
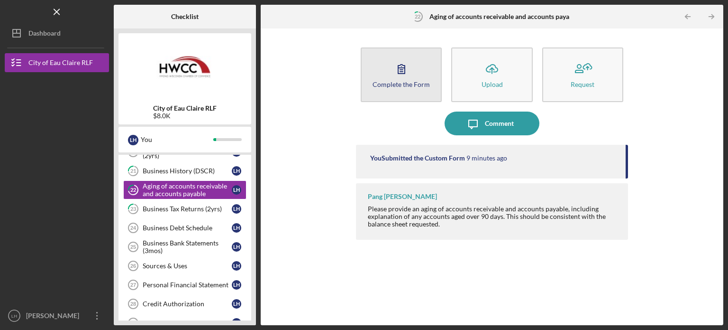
click at [399, 71] on icon "button" at bounding box center [402, 69] width 24 height 24
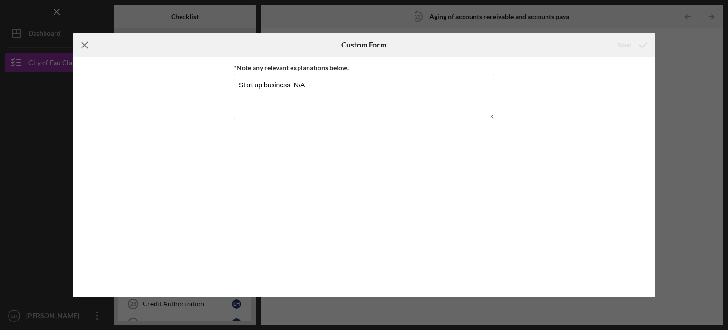
click at [86, 42] on icon "Icon/Menu Close" at bounding box center [85, 45] width 24 height 24
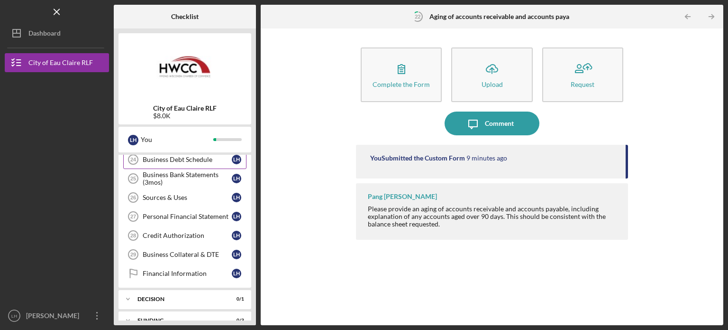
scroll to position [281, 0]
click at [182, 190] on link "Sources & Uses 26 Sources & Uses L H" at bounding box center [184, 197] width 123 height 19
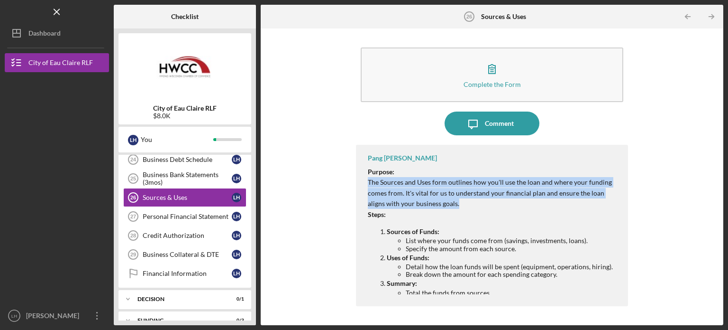
drag, startPoint x: 367, startPoint y: 182, endPoint x: 491, endPoint y: 206, distance: 126.7
click at [491, 206] on div "Pang [PERSON_NAME] Purpose: The Sources and Uses form outlines how you'll use t…" at bounding box center [492, 225] width 272 height 161
click at [491, 206] on p "The Sources and Uses form outlines how you'll use the loan and where your fundi…" at bounding box center [493, 193] width 251 height 32
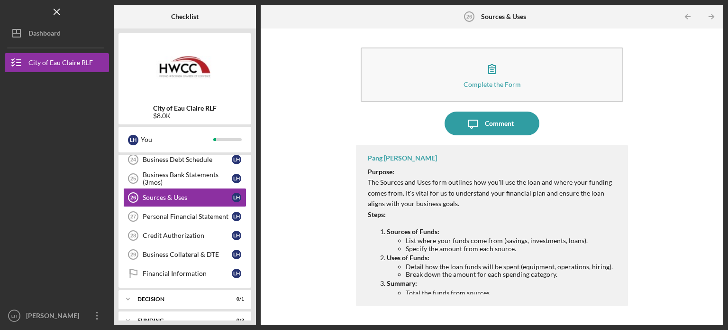
click at [491, 206] on p "The Sources and Uses form outlines how you'll use the loan and where your fundi…" at bounding box center [493, 193] width 251 height 32
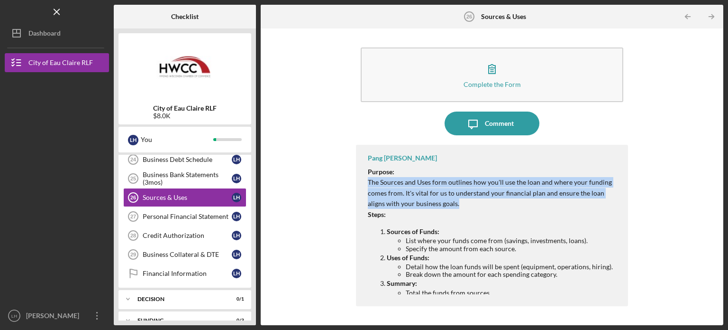
click at [491, 206] on p "The Sources and Uses form outlines how you'll use the loan and where your fundi…" at bounding box center [493, 193] width 251 height 32
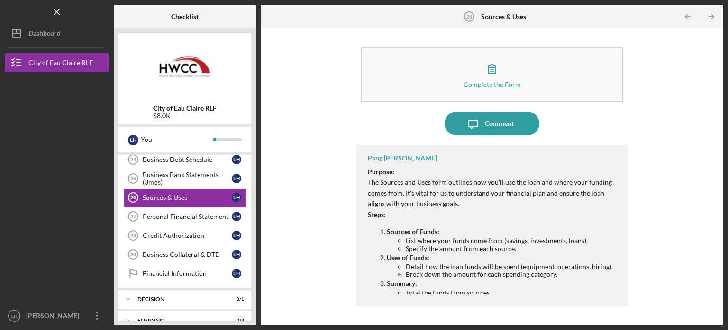
click at [318, 181] on div "Complete the Form Form Icon/Message Comment Pang [PERSON_NAME] Purpose: The Sou…" at bounding box center [492, 176] width 453 height 287
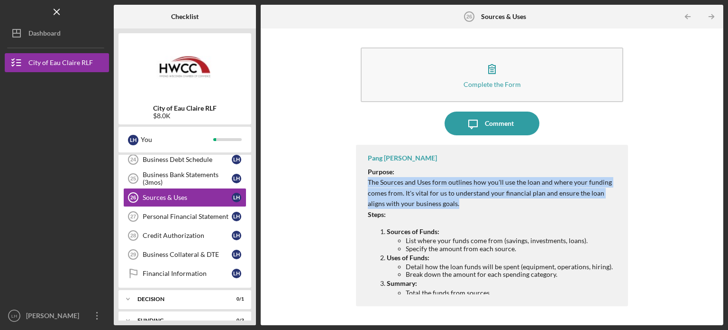
click at [318, 181] on div "Complete the Form Form Icon/Message Comment Pang [PERSON_NAME] Purpose: The Sou…" at bounding box center [492, 176] width 453 height 287
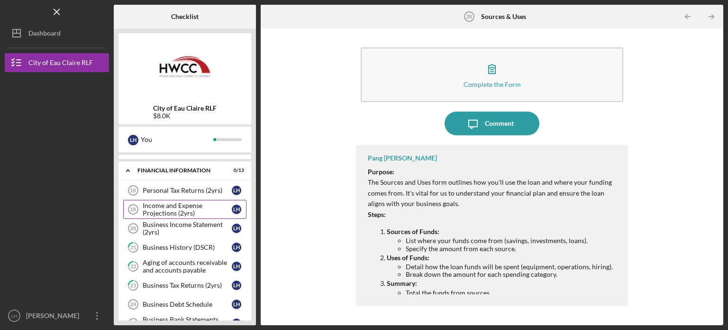
scroll to position [139, 0]
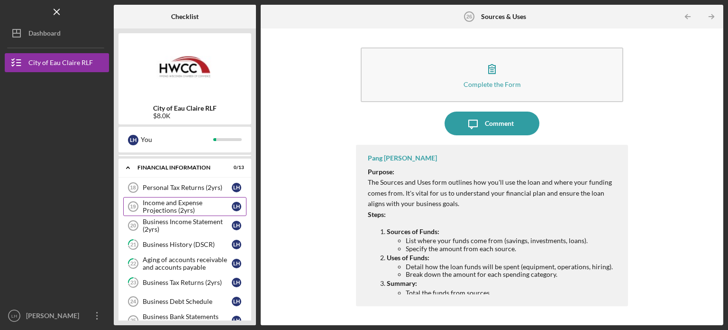
click at [188, 201] on div "Income and Expense Projections (2yrs)" at bounding box center [187, 206] width 89 height 15
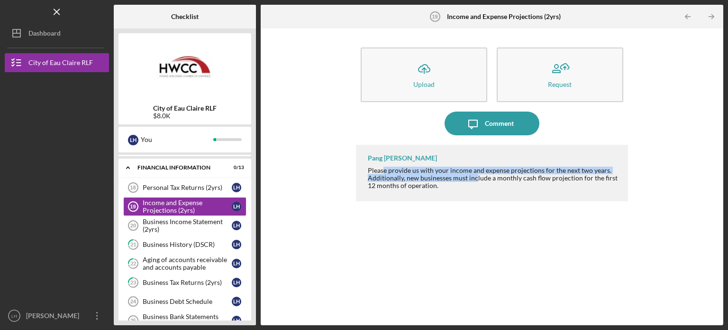
drag, startPoint x: 383, startPoint y: 170, endPoint x: 476, endPoint y: 175, distance: 93.1
click at [476, 175] on div "Please provide us with your income and expense projections for the next two yea…" at bounding box center [493, 177] width 251 height 23
drag, startPoint x: 422, startPoint y: 170, endPoint x: 520, endPoint y: 180, distance: 97.7
click at [520, 180] on div "Please provide us with your income and expense projections for the next two yea…" at bounding box center [493, 177] width 251 height 23
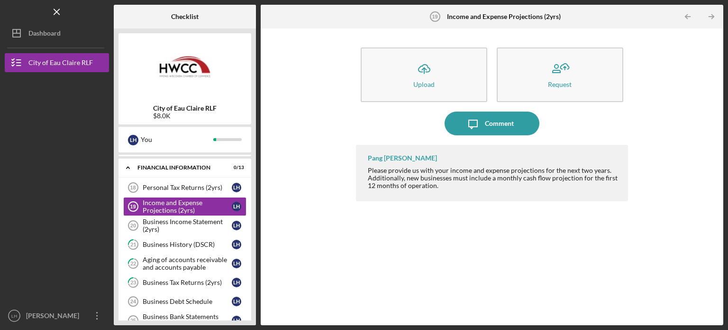
click at [518, 185] on div "Please provide us with your income and expense projections for the next two yea…" at bounding box center [493, 177] width 251 height 23
drag, startPoint x: 452, startPoint y: 186, endPoint x: 368, endPoint y: 169, distance: 86.1
click at [368, 169] on div "Please provide us with your income and expense projections for the next two yea…" at bounding box center [493, 177] width 251 height 23
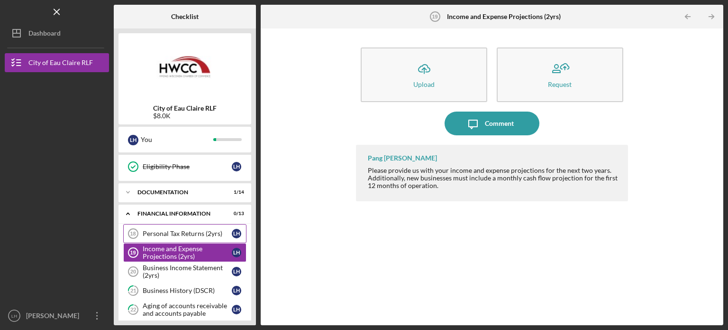
scroll to position [92, 0]
click at [188, 230] on div "Personal Tax Returns (2yrs)" at bounding box center [187, 234] width 89 height 8
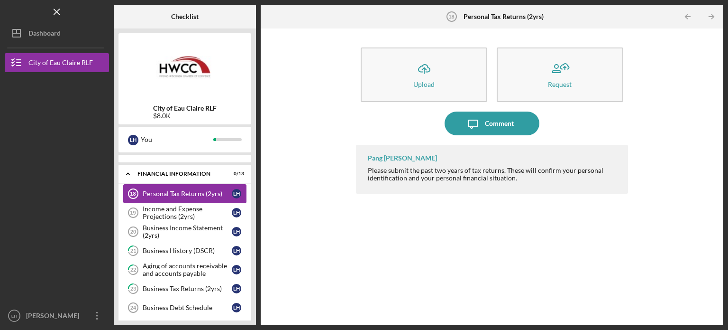
scroll to position [134, 0]
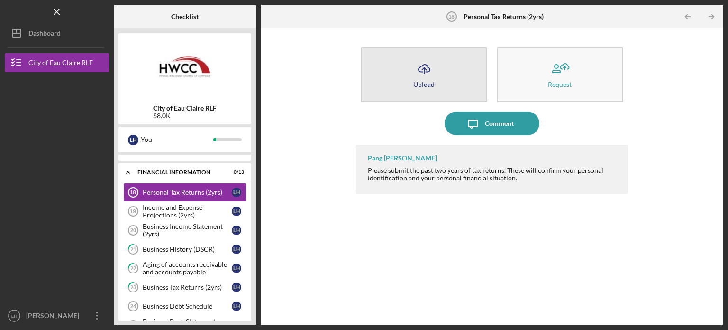
click at [445, 82] on button "Icon/Upload Upload" at bounding box center [424, 74] width 127 height 55
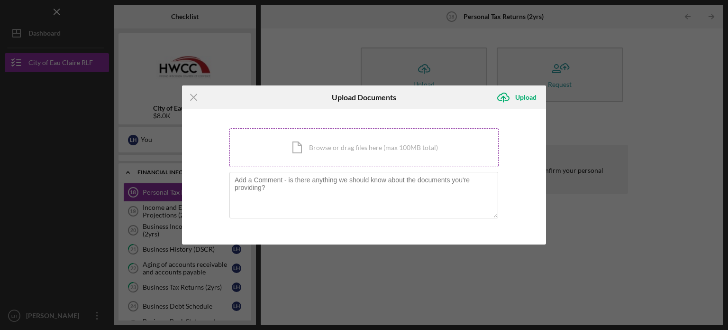
click at [358, 149] on div "Icon/Document Browse or drag files here (max 100MB total) Tap to choose files o…" at bounding box center [363, 147] width 269 height 39
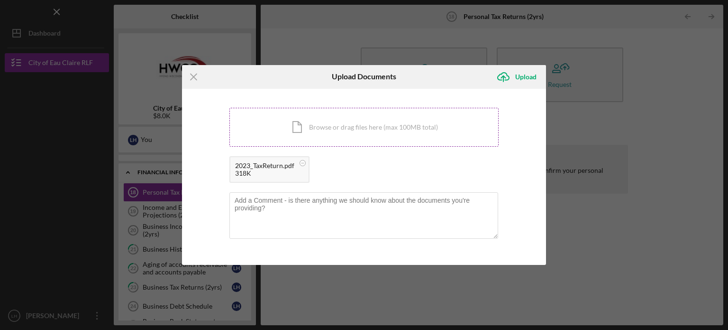
click at [349, 119] on div "Icon/Document Browse or drag files here (max 100MB total) Tap to choose files o…" at bounding box center [363, 127] width 269 height 39
click at [526, 80] on div "Upload" at bounding box center [525, 76] width 21 height 19
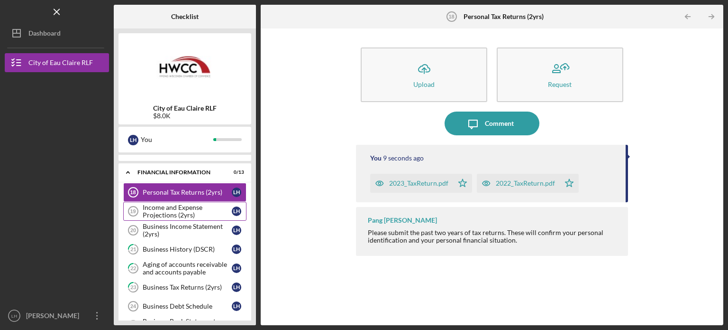
click at [188, 211] on div "Income and Expense Projections (2yrs)" at bounding box center [187, 210] width 89 height 15
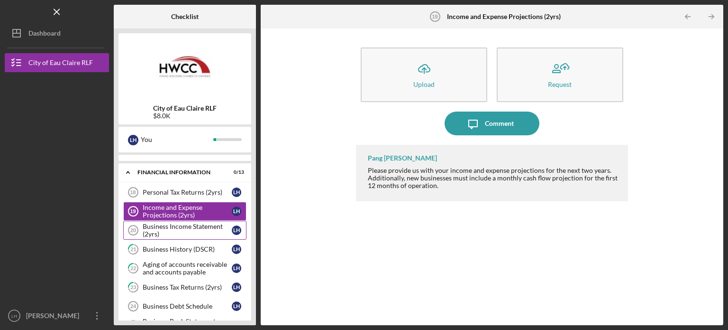
click at [199, 229] on div "Business Income Statement (2yrs)" at bounding box center [187, 229] width 89 height 15
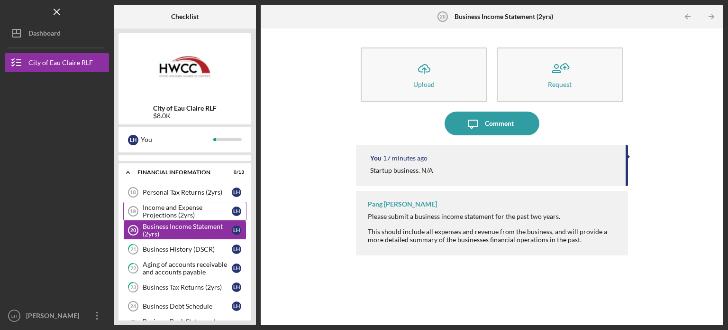
click at [197, 211] on div "Income and Expense Projections (2yrs)" at bounding box center [187, 210] width 89 height 15
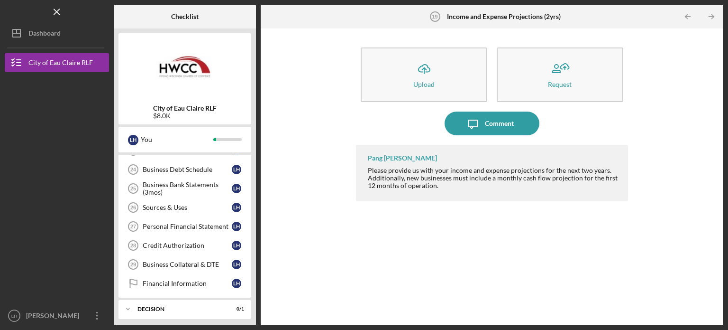
scroll to position [269, 0]
click at [197, 211] on link "Sources & Uses 26 Sources & Uses L H" at bounding box center [184, 208] width 123 height 19
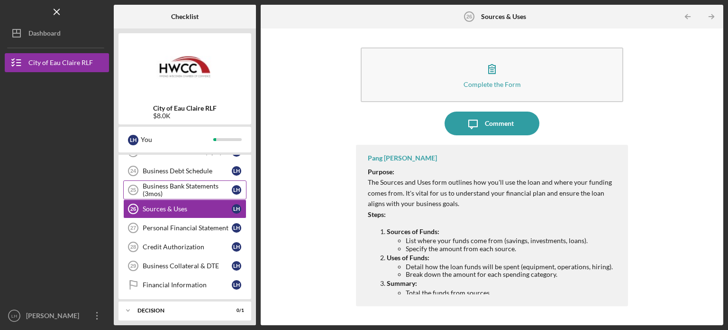
click at [182, 188] on div "Business Bank Statements (3mos)" at bounding box center [187, 189] width 89 height 15
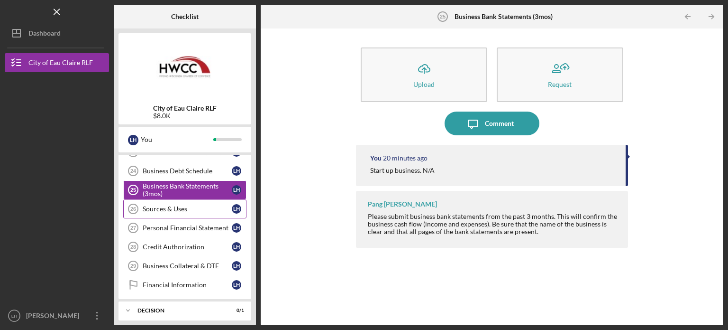
click at [182, 206] on div "Sources & Uses" at bounding box center [187, 209] width 89 height 8
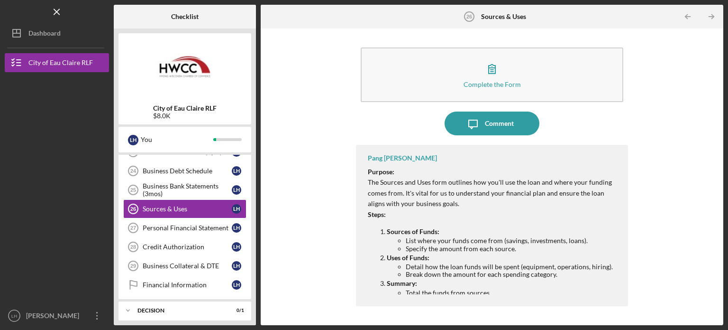
click at [507, 47] on div "Complete the Form Form" at bounding box center [492, 75] width 272 height 64
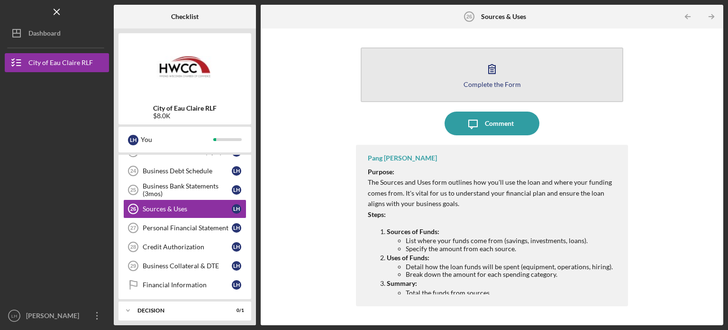
click at [496, 89] on button "Complete the Form Form" at bounding box center [492, 74] width 263 height 55
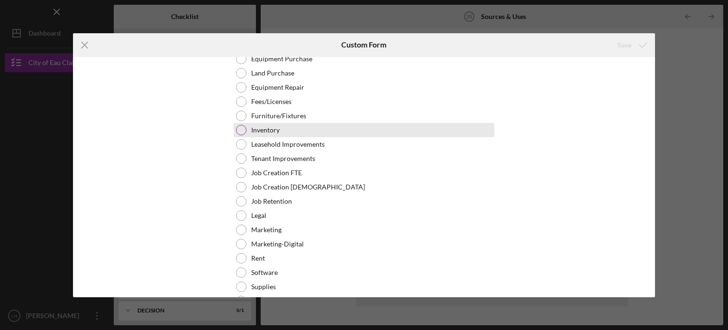
scroll to position [127, 0]
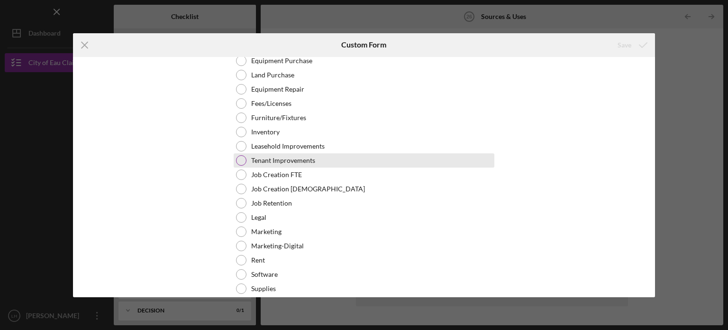
click at [294, 154] on div "Tenant Improvements" at bounding box center [364, 160] width 261 height 14
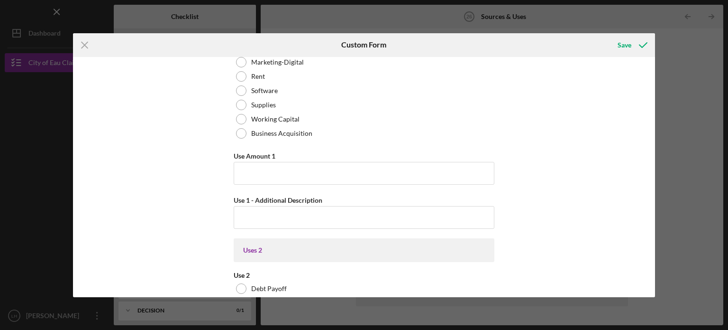
scroll to position [314, 0]
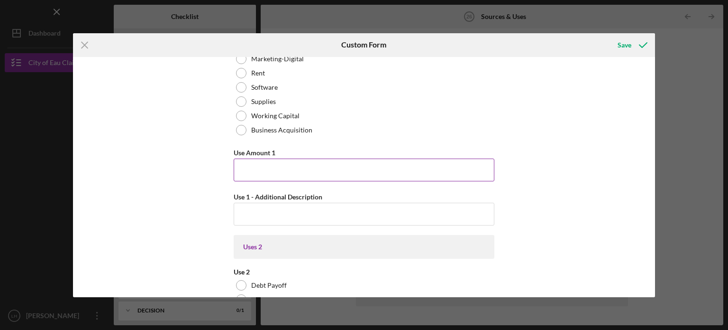
click at [254, 164] on input "Use Amount 1" at bounding box center [364, 169] width 261 height 23
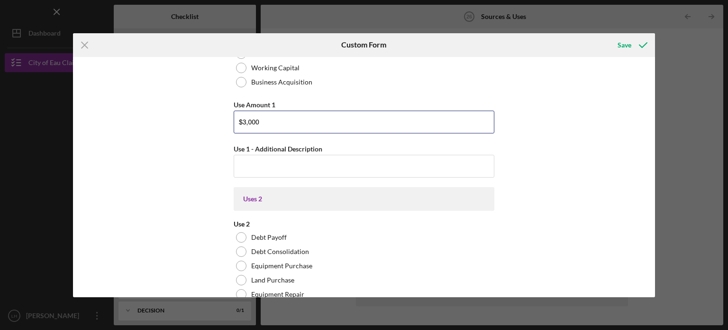
scroll to position [370, 0]
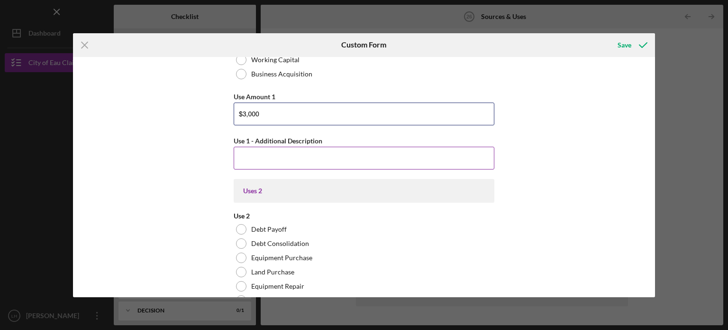
type input "$3,000"
click at [268, 163] on input "Use 1 - Additional Description" at bounding box center [364, 158] width 261 height 23
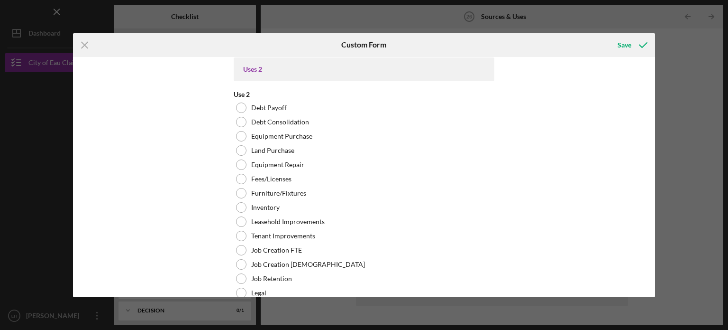
scroll to position [492, 0]
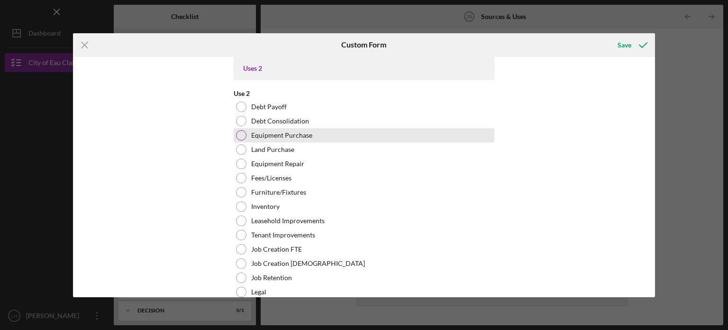
type input "Flooring, paint, plumbing jobs and equipment."
click at [240, 134] on div at bounding box center [241, 135] width 10 height 10
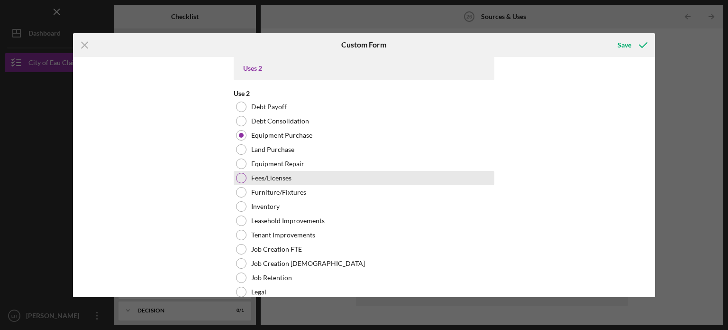
click at [239, 175] on div at bounding box center [241, 178] width 10 height 10
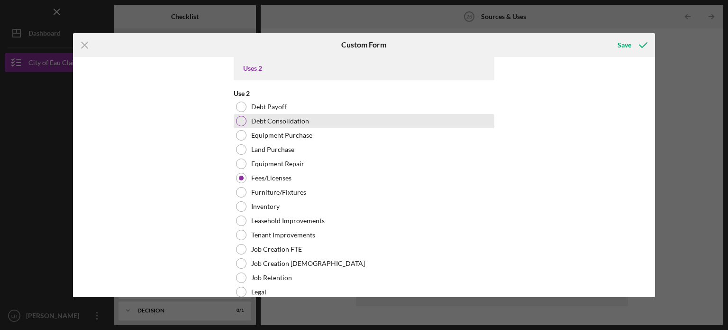
click at [238, 126] on div "Debt Consolidation" at bounding box center [364, 121] width 261 height 14
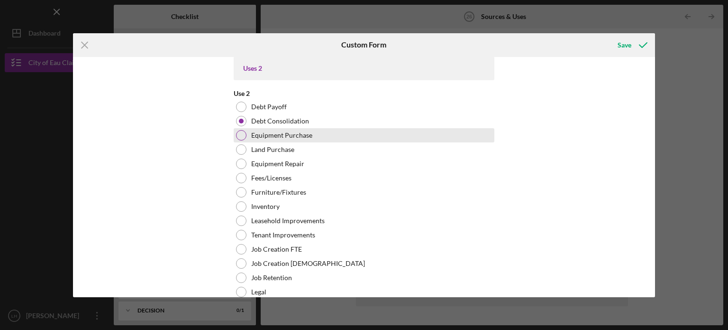
click at [242, 139] on div "Equipment Purchase" at bounding box center [364, 135] width 261 height 14
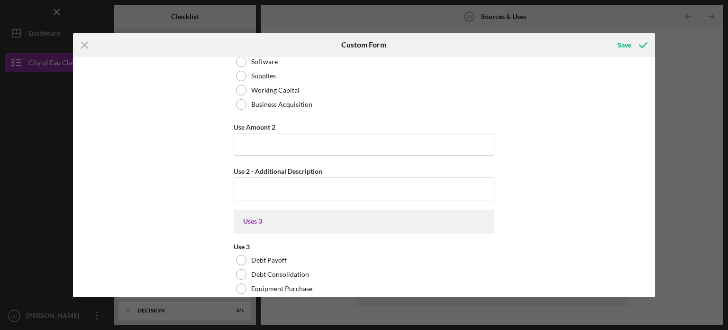
scroll to position [780, 0]
click at [279, 139] on input "Use Amount 2" at bounding box center [364, 143] width 261 height 23
click at [83, 42] on icon "Icon/Menu Close" at bounding box center [85, 45] width 24 height 24
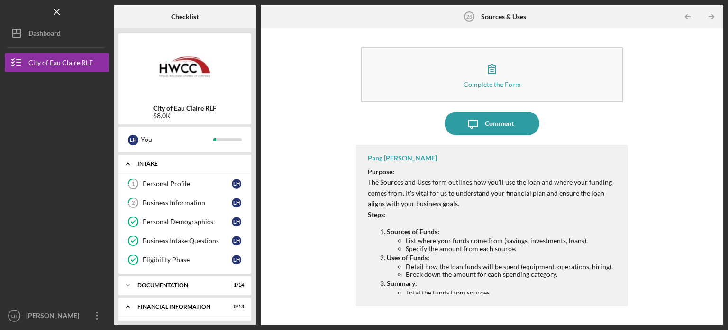
click at [174, 161] on div "Intake" at bounding box center [189, 164] width 102 height 6
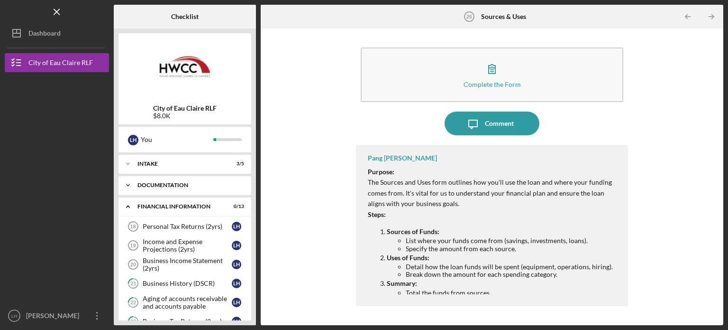
click at [164, 187] on div "Documentation" at bounding box center [189, 185] width 102 height 6
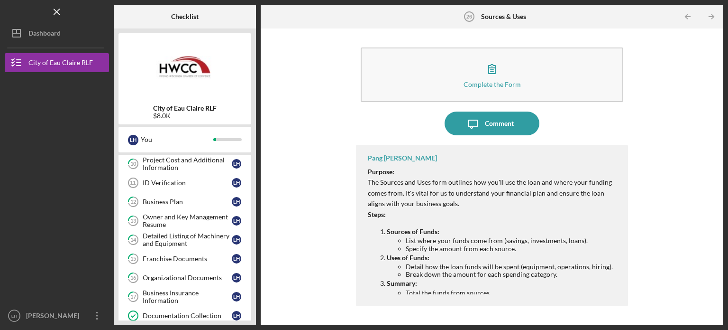
scroll to position [136, 0]
click at [188, 185] on div "ID Verification" at bounding box center [187, 183] width 89 height 8
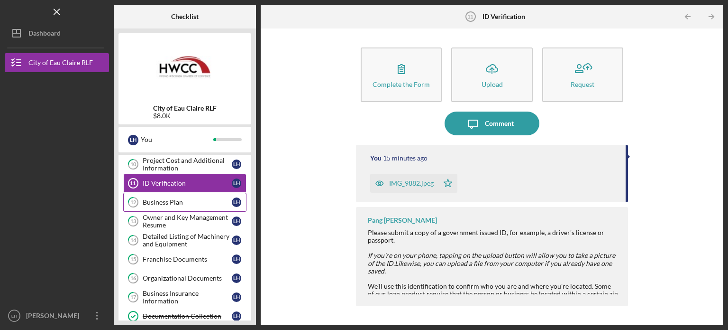
click at [188, 206] on link "12 Business Plan L H" at bounding box center [184, 202] width 123 height 19
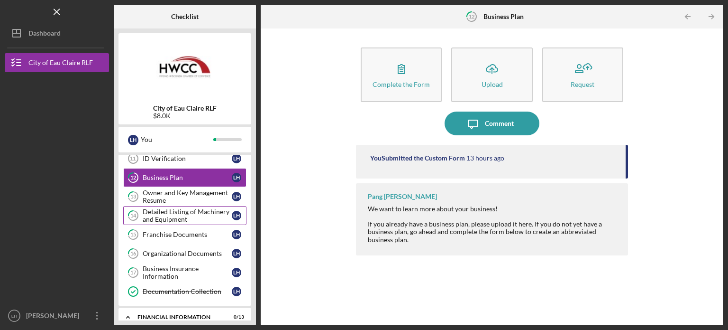
scroll to position [162, 0]
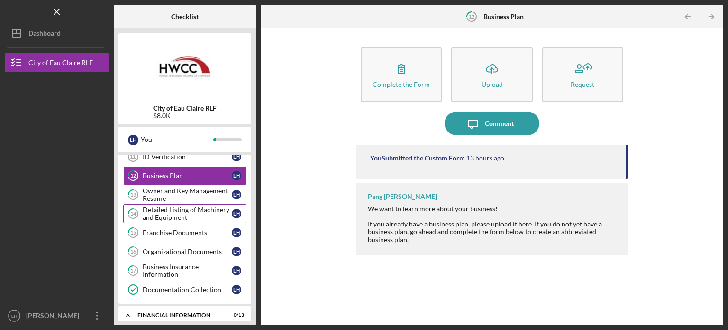
click at [195, 216] on div "Detailed Listing of Machinery and Equipment" at bounding box center [187, 213] width 89 height 15
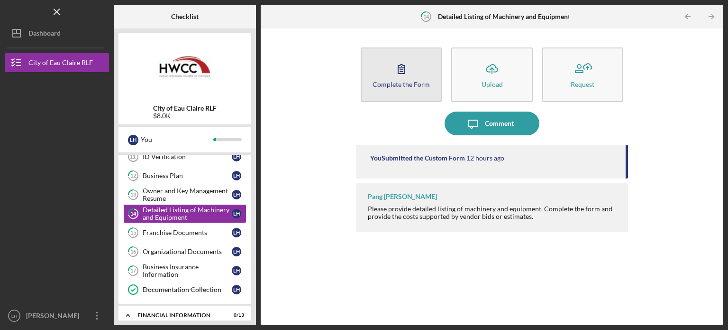
click at [406, 91] on button "Complete the Form Form" at bounding box center [401, 74] width 81 height 55
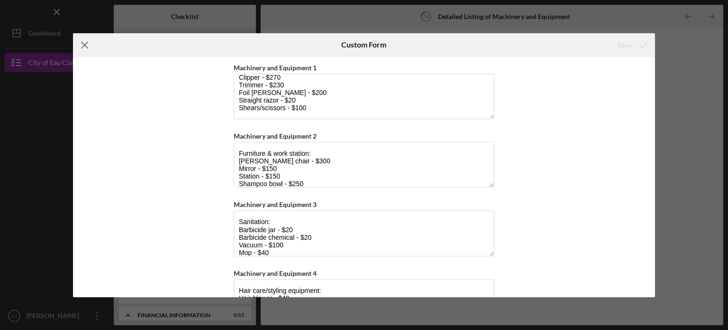
click at [85, 43] on icon "Icon/Menu Close" at bounding box center [85, 45] width 24 height 24
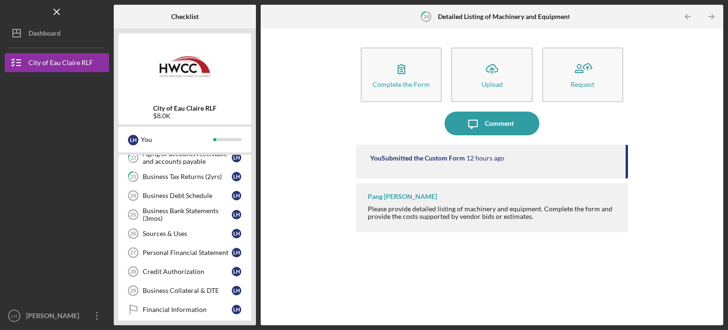
scroll to position [415, 0]
click at [196, 230] on div "Sources & Uses" at bounding box center [187, 234] width 89 height 8
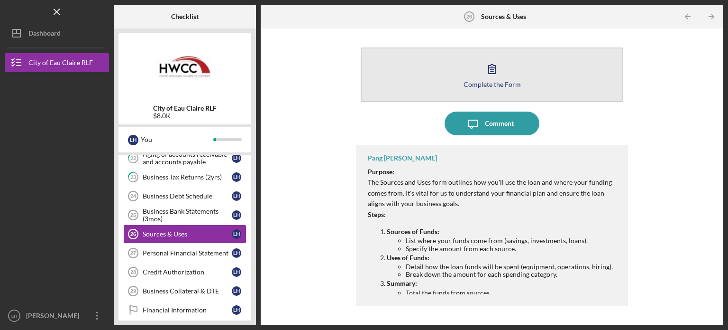
click at [465, 78] on button "Complete the Form Form" at bounding box center [492, 74] width 263 height 55
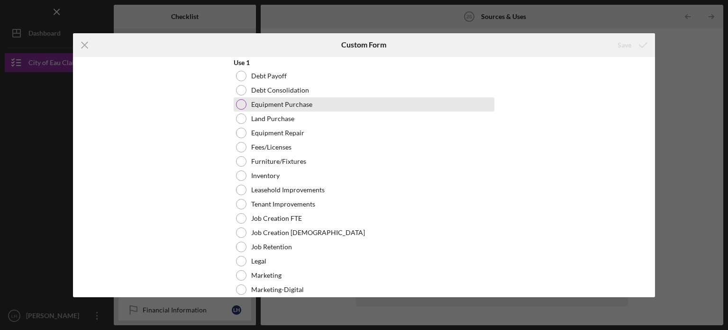
scroll to position [89, 0]
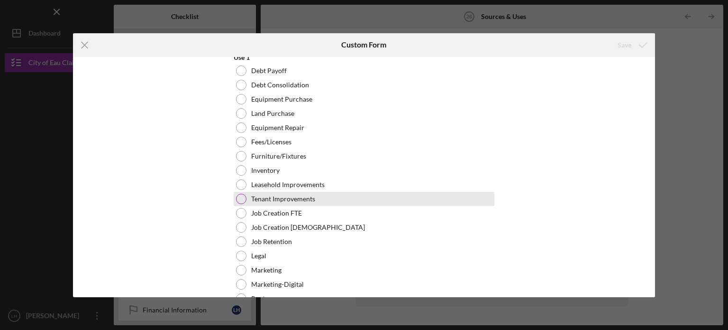
click at [307, 200] on label "Tenant Improvements" at bounding box center [283, 199] width 64 height 8
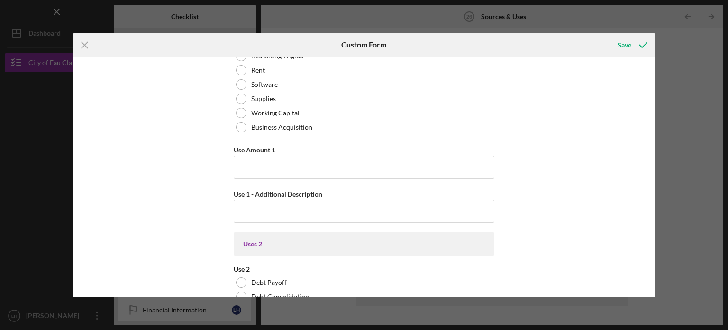
scroll to position [343, 0]
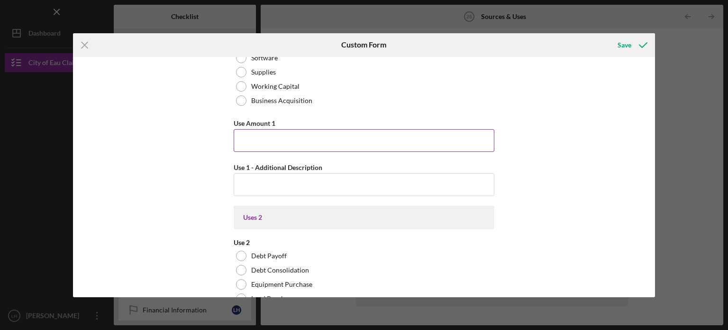
click at [284, 140] on input "Use Amount 1" at bounding box center [364, 140] width 261 height 23
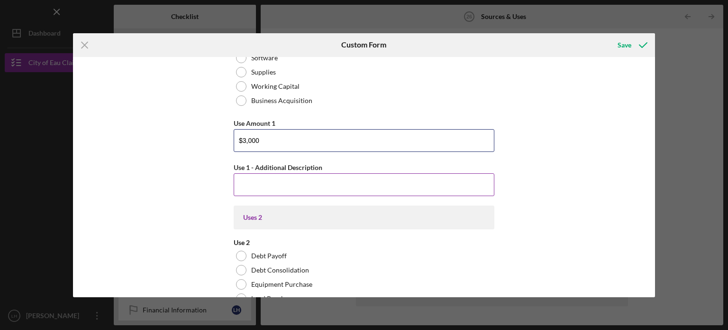
type input "$3,000"
click at [272, 180] on input "Use 1 - Additional Description" at bounding box center [364, 184] width 261 height 23
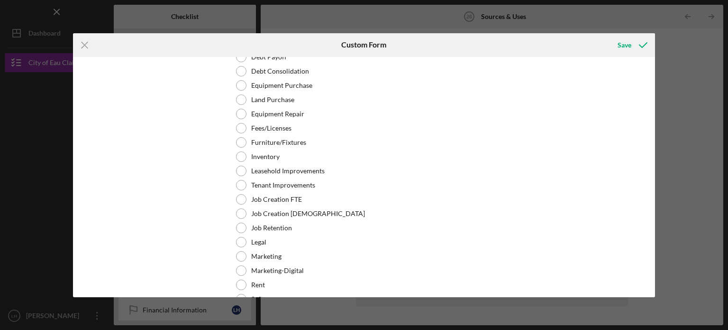
scroll to position [544, 0]
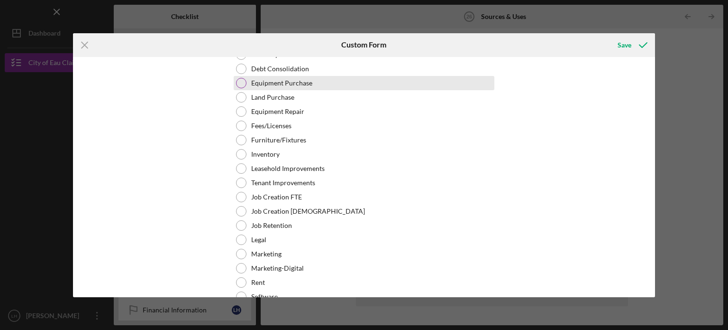
click at [277, 79] on label "Equipment Purchase" at bounding box center [281, 83] width 61 height 8
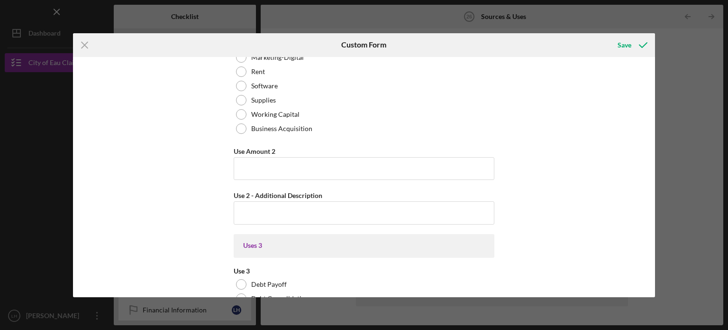
scroll to position [779, 0]
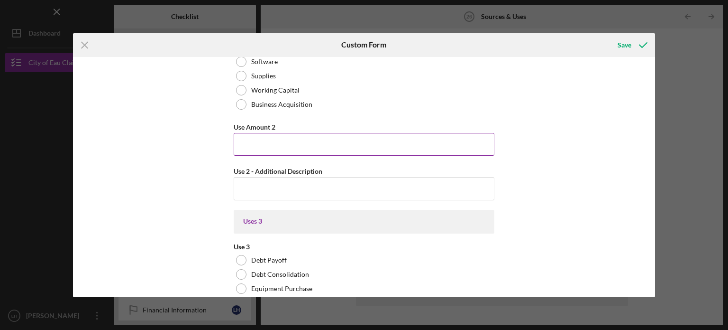
click at [254, 140] on input "Use Amount 2" at bounding box center [364, 144] width 261 height 23
type input "$2"
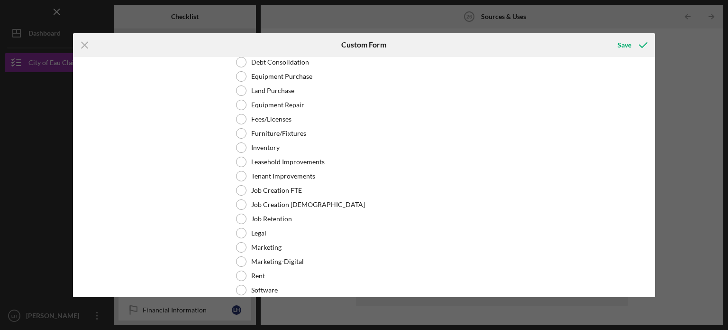
scroll to position [992, 0]
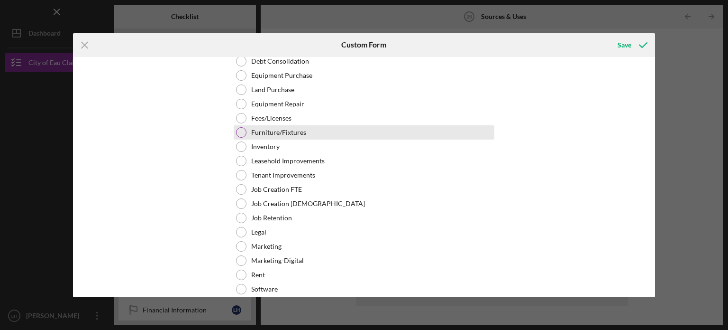
click at [267, 129] on label "Furniture/Fixtures" at bounding box center [278, 132] width 55 height 8
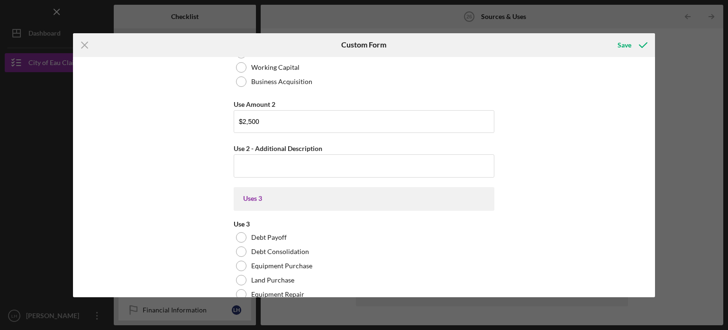
scroll to position [804, 0]
click at [275, 119] on input "$2,500" at bounding box center [364, 119] width 261 height 23
type input "$2"
type input "$1"
type input "$2,000"
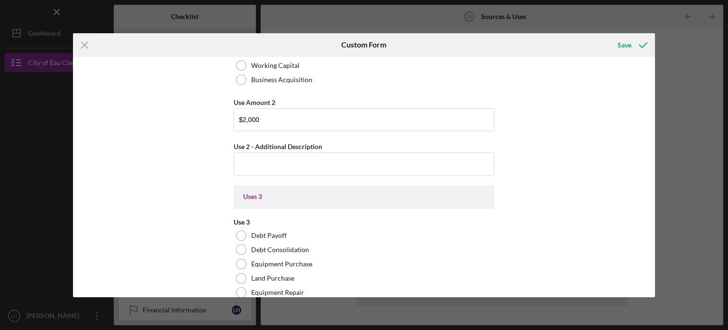
click at [159, 144] on div "Uses In this section, please identify the category(s) and amount(s) of funding …" at bounding box center [364, 177] width 583 height 240
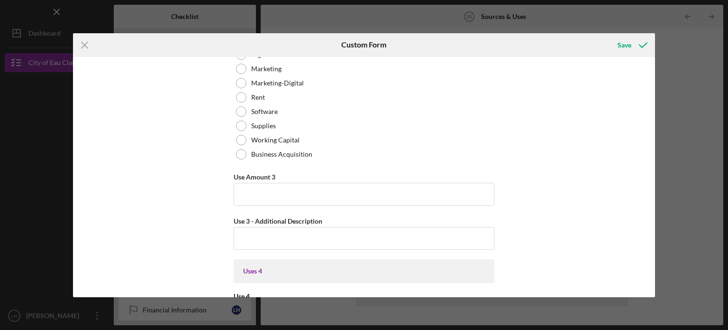
scroll to position [1195, 0]
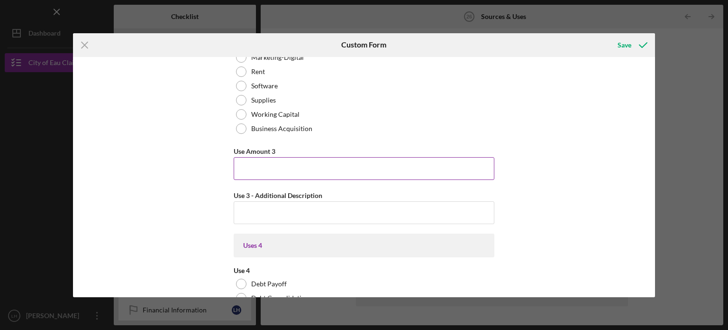
click at [257, 174] on input "Use Amount 3" at bounding box center [364, 168] width 261 height 23
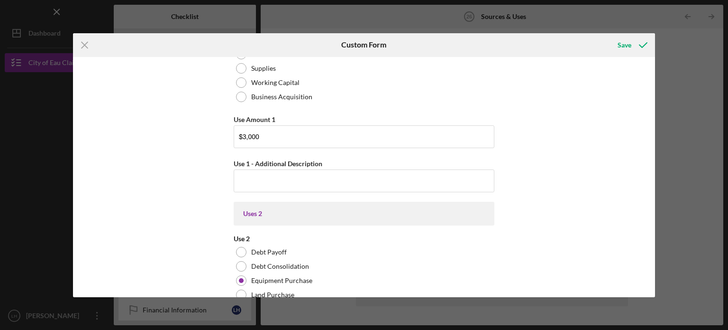
scroll to position [352, 0]
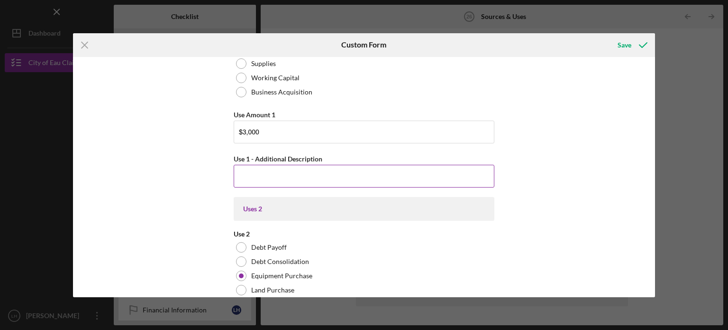
click at [254, 178] on input "Use 1 - Additional Description" at bounding box center [364, 176] width 261 height 23
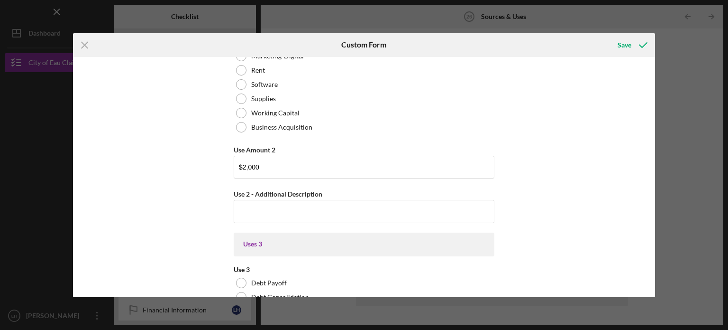
scroll to position [768, 0]
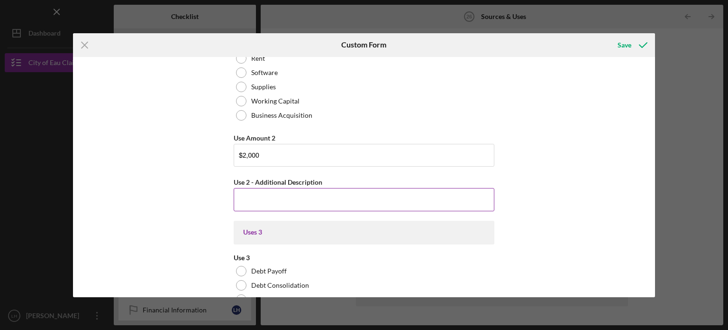
type input "Flooring, paint, plumbing"
click at [246, 199] on input "Use 2 - Additional Description" at bounding box center [364, 199] width 261 height 23
type input "E"
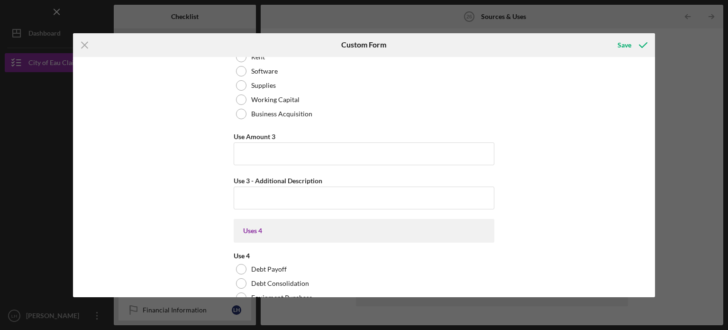
scroll to position [1213, 0]
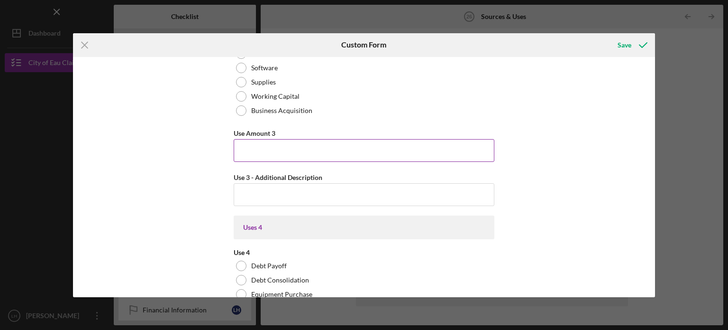
type input "Equipment to run a barbershop. Chair, mirror, clippers, products, etc."
click at [251, 147] on input "Use Amount 3" at bounding box center [364, 150] width 261 height 23
type input "$800"
click at [258, 191] on input "Use 3 - Additional Description" at bounding box center [364, 194] width 261 height 23
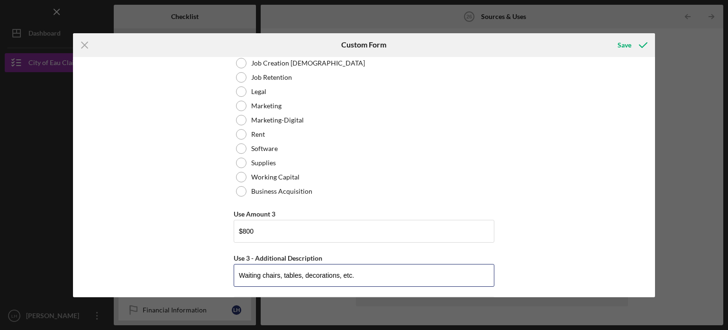
scroll to position [1189, 0]
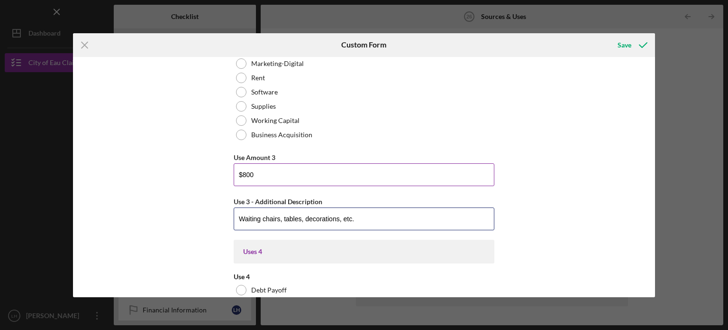
type input "Waiting chairs, tables, decorations, etc."
click at [258, 171] on input "$800" at bounding box center [364, 174] width 261 height 23
type input "$8"
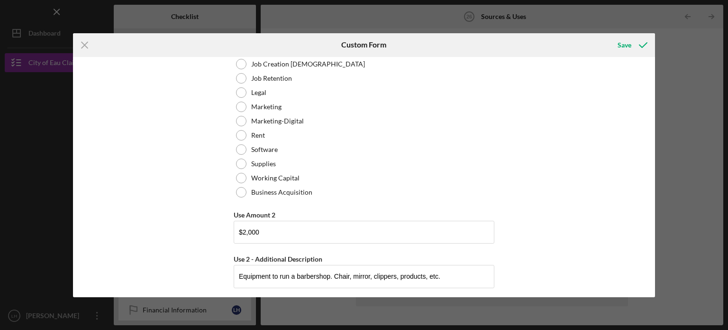
scroll to position [732, 0]
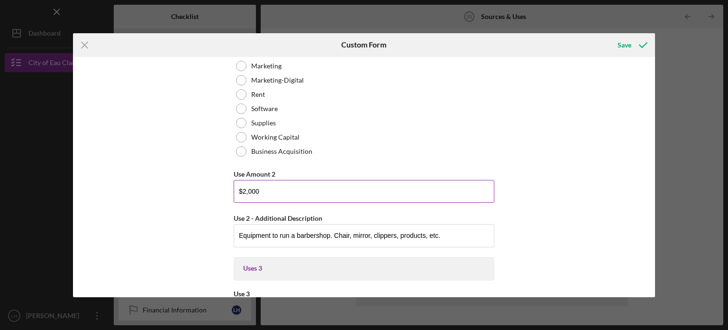
type input "$1,000"
click at [251, 192] on input "$2,000" at bounding box center [364, 191] width 261 height 23
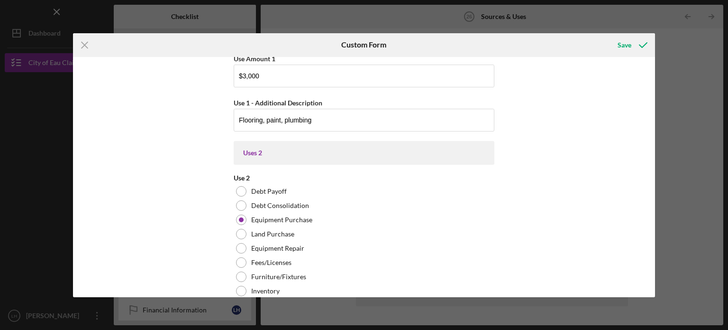
scroll to position [331, 0]
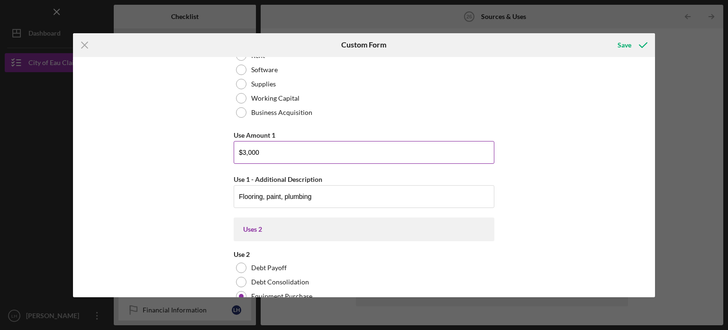
click at [250, 154] on input "$3,000" at bounding box center [364, 152] width 261 height 23
type input "$3,500"
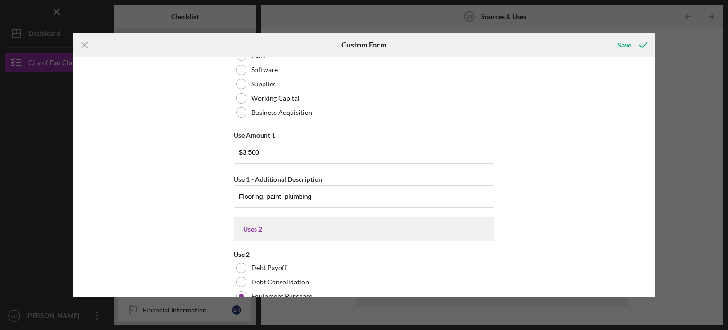
click at [154, 169] on div "Uses In this section, please identify the category(s) and amount(s) of funding …" at bounding box center [364, 177] width 583 height 240
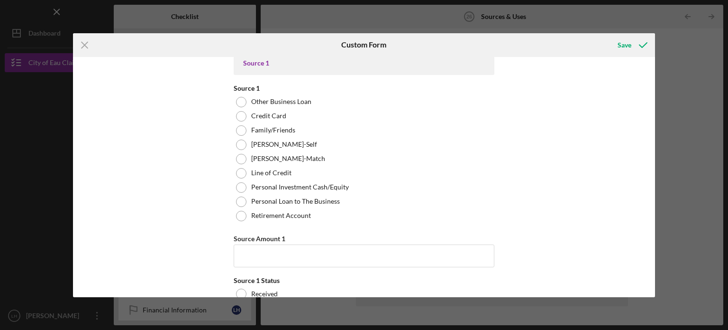
scroll to position [3364, 0]
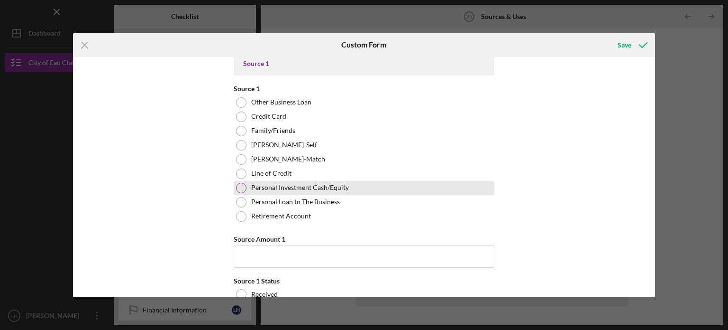
click at [284, 186] on label "Personal Investment Cash/Equity" at bounding box center [300, 187] width 98 height 8
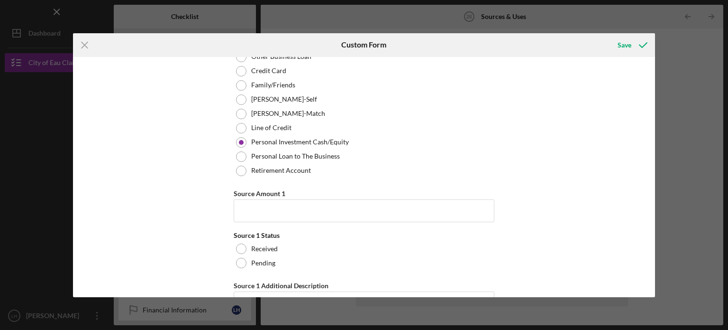
scroll to position [3416, 0]
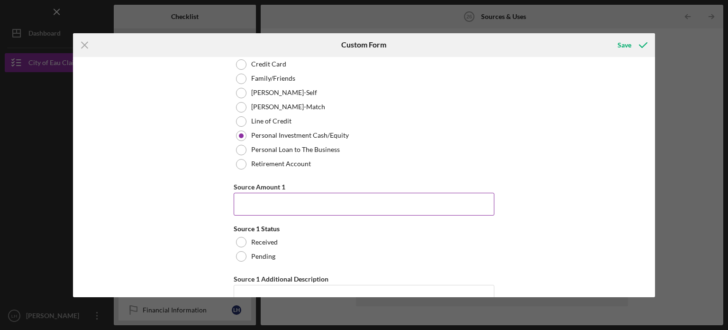
click at [260, 198] on input "Source Amount 1" at bounding box center [364, 204] width 261 height 23
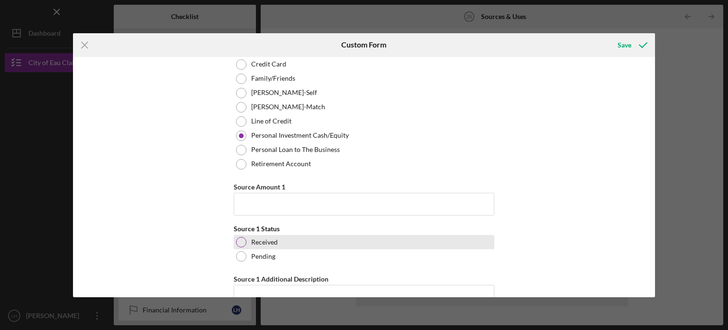
click at [244, 240] on div at bounding box center [241, 242] width 10 height 10
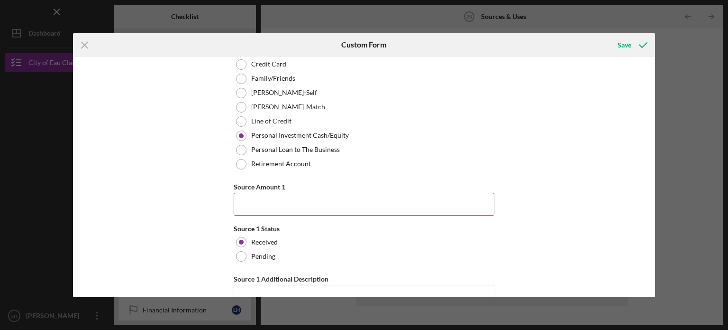
click at [256, 196] on input "Source Amount 1" at bounding box center [364, 204] width 261 height 23
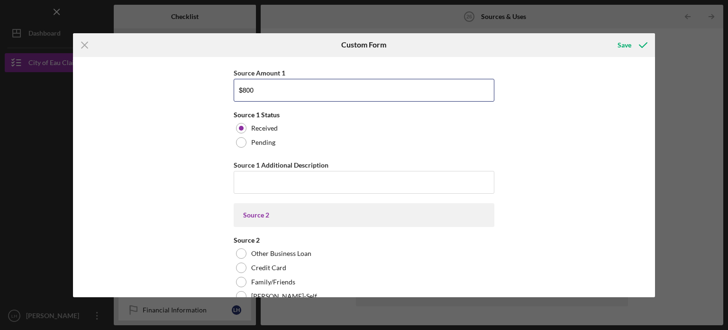
scroll to position [3531, 0]
type input "$800"
click at [288, 186] on input "Source 1 Additional Description" at bounding box center [364, 181] width 261 height 23
type input "I"
type input "Misc things"
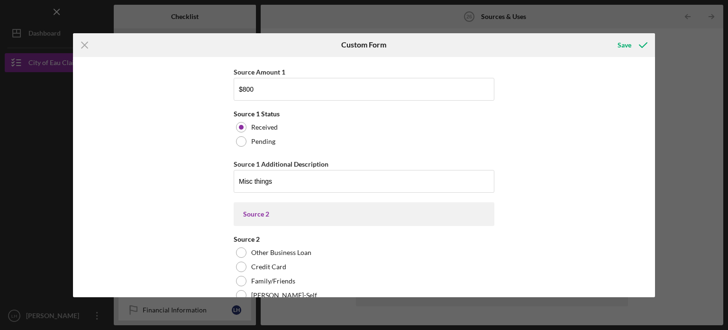
click at [173, 191] on div "Uses In this section, please identify the category(s) and amount(s) of funding …" at bounding box center [364, 177] width 583 height 240
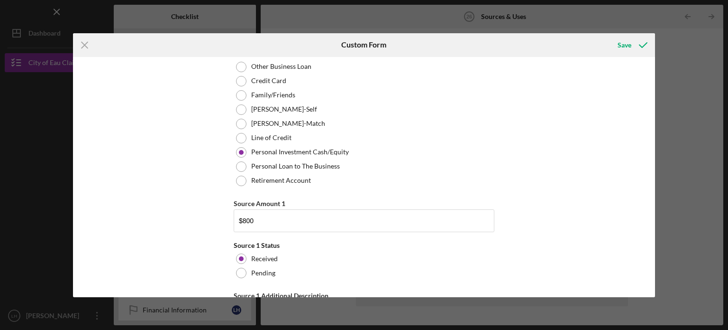
scroll to position [3400, 0]
click at [635, 49] on icon "submit" at bounding box center [644, 45] width 24 height 24
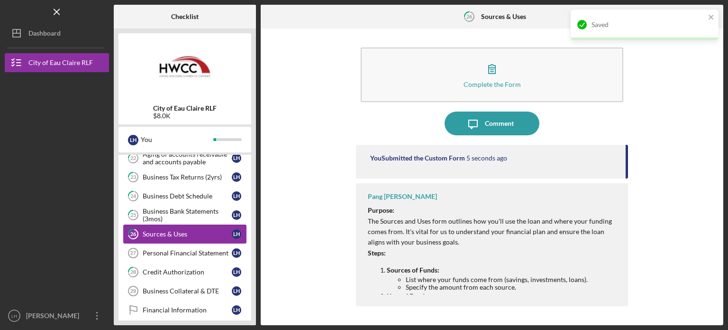
click at [184, 224] on link "26 Sources & Uses L H" at bounding box center [184, 233] width 123 height 19
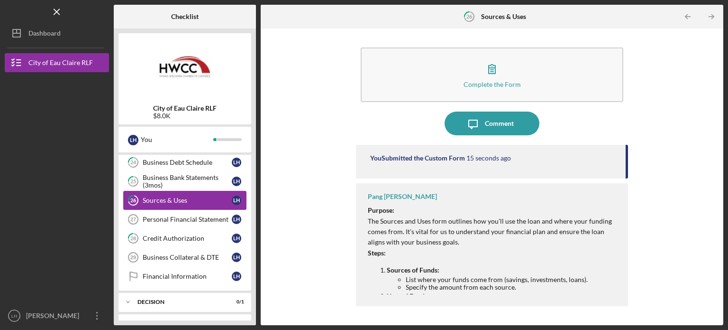
scroll to position [457, 0]
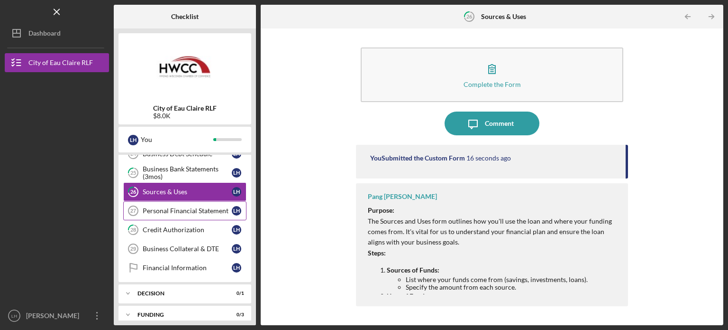
click at [183, 207] on div "Personal Financial Statement" at bounding box center [187, 211] width 89 height 8
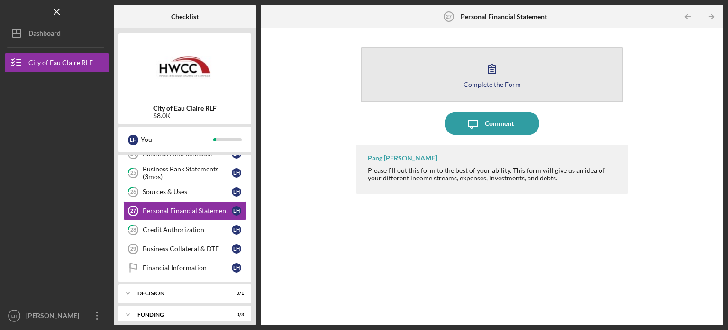
click at [468, 78] on button "Complete the Form Form" at bounding box center [492, 74] width 263 height 55
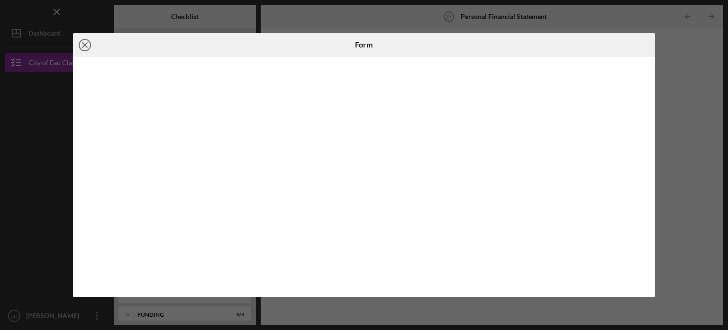
click at [80, 43] on icon "Icon/Close" at bounding box center [85, 45] width 24 height 24
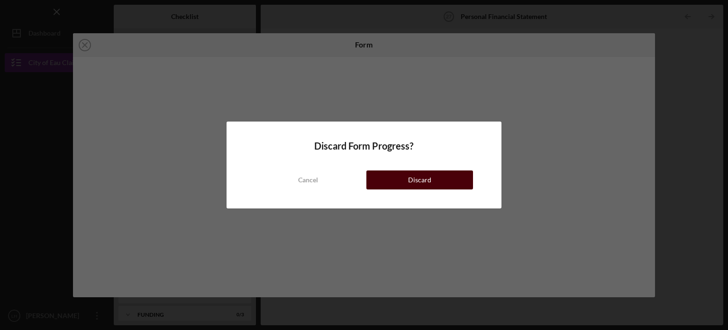
click at [404, 180] on button "Discard" at bounding box center [420, 179] width 107 height 19
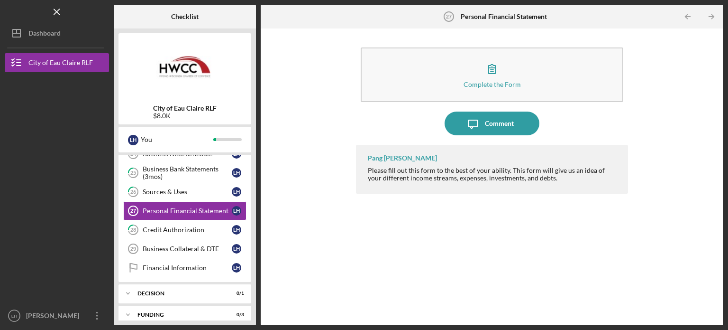
drag, startPoint x: 508, startPoint y: 178, endPoint x: 586, endPoint y: 183, distance: 77.9
click at [586, 183] on div "Pang [PERSON_NAME] Please fill out this form to the best of your ability. This …" at bounding box center [492, 169] width 272 height 49
click at [469, 119] on icon "Icon/Message" at bounding box center [473, 123] width 24 height 24
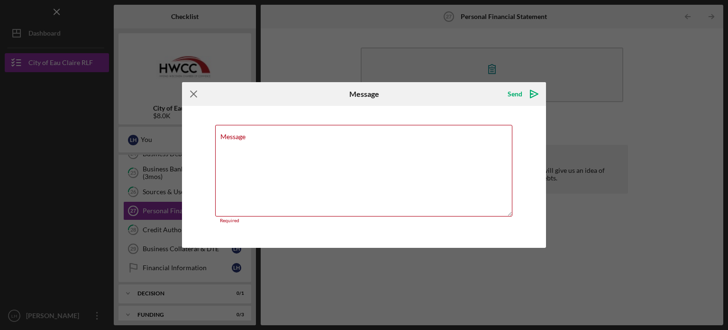
drag, startPoint x: 191, startPoint y: 96, endPoint x: 204, endPoint y: 91, distance: 14.4
click at [204, 91] on icon "Icon/Menu Close" at bounding box center [194, 94] width 24 height 24
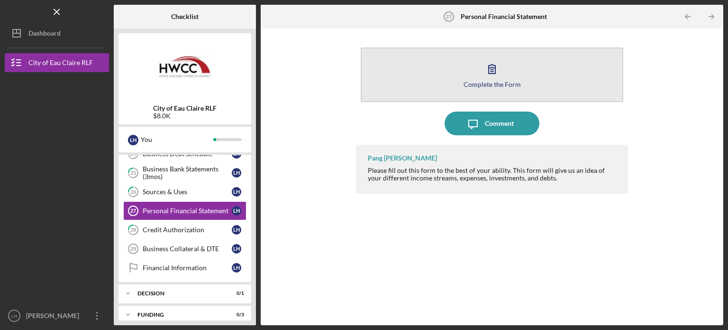
click at [442, 90] on button "Complete the Form Form" at bounding box center [492, 74] width 263 height 55
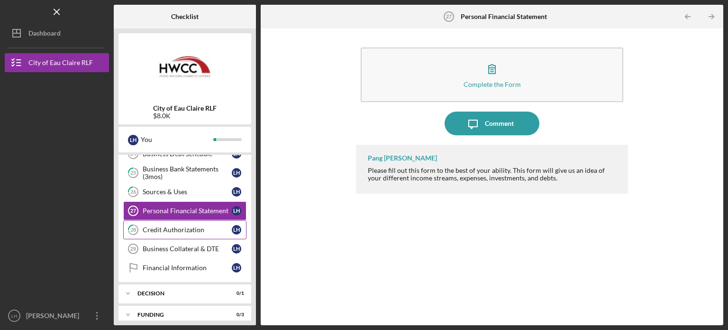
click at [203, 226] on div "Credit Authorization" at bounding box center [187, 230] width 89 height 8
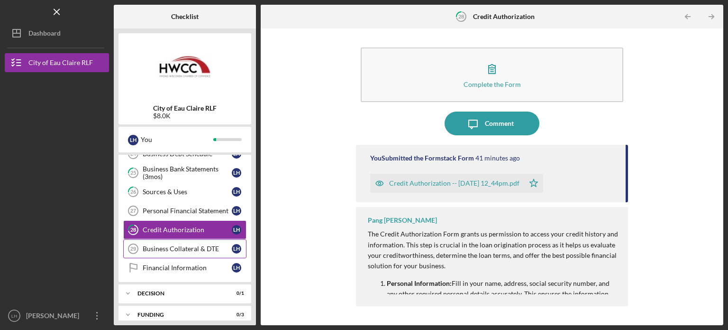
click at [193, 247] on div "Business Collateral & DTE" at bounding box center [187, 249] width 89 height 8
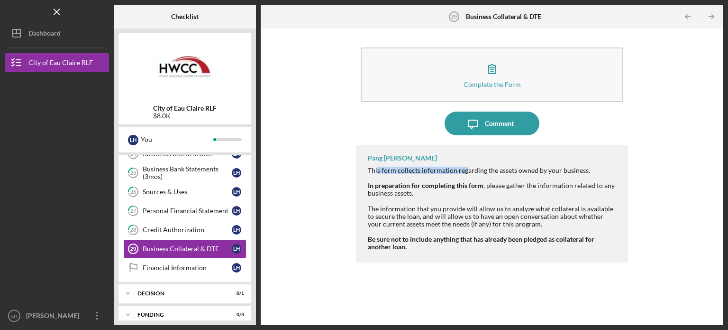
drag, startPoint x: 376, startPoint y: 173, endPoint x: 465, endPoint y: 164, distance: 88.7
click at [465, 164] on div "Pang [PERSON_NAME] This form collects information regarding the assets owned by…" at bounding box center [492, 204] width 272 height 118
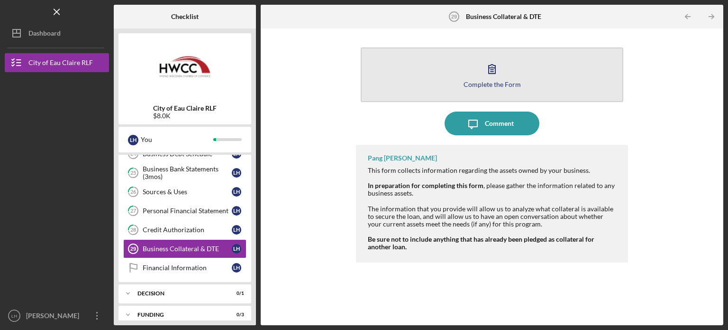
click at [486, 77] on icon "button" at bounding box center [492, 69] width 24 height 24
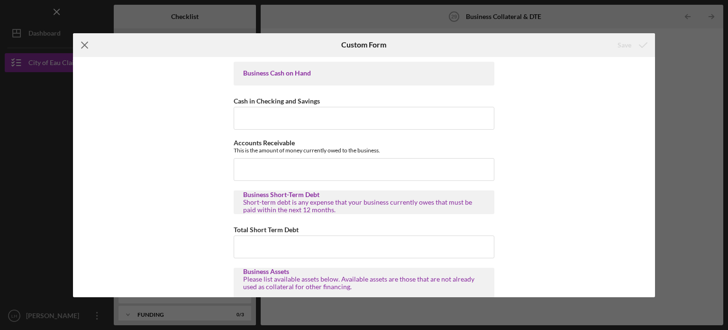
click at [86, 46] on line at bounding box center [85, 45] width 6 height 6
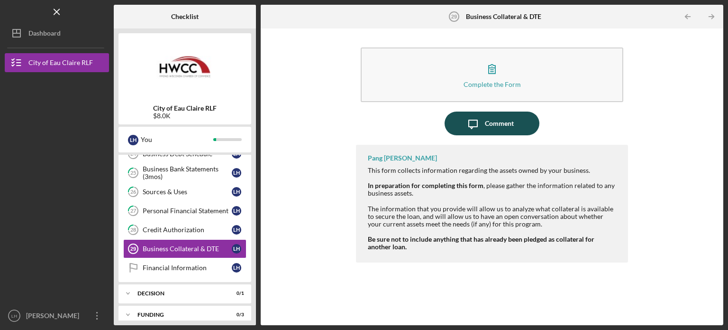
click at [478, 132] on icon "Icon/Message" at bounding box center [473, 123] width 24 height 24
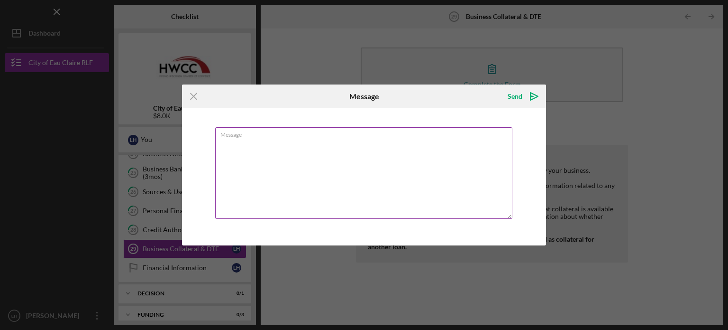
click at [421, 162] on textarea "Message" at bounding box center [363, 173] width 297 height 92
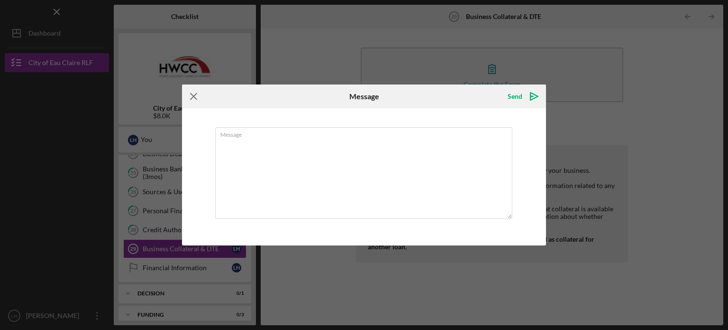
click at [201, 94] on icon "Icon/Menu Close" at bounding box center [194, 96] width 24 height 24
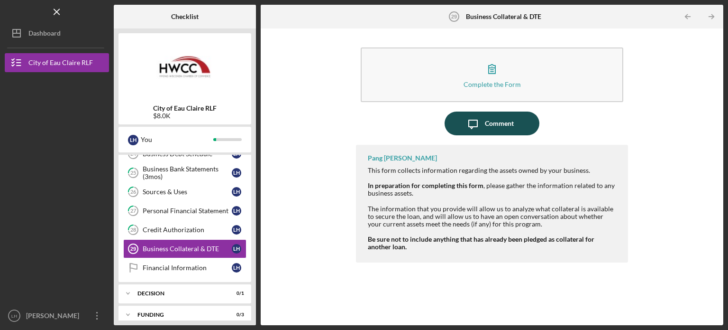
click at [490, 123] on div "Comment" at bounding box center [499, 123] width 29 height 24
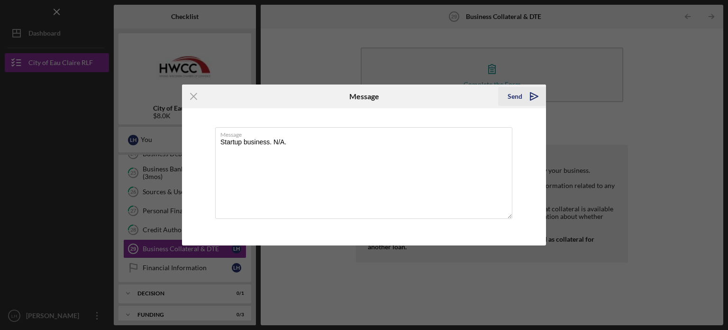
type textarea "Startup business. N/A."
click at [528, 95] on icon "Icon/icon-invite-send" at bounding box center [535, 96] width 24 height 24
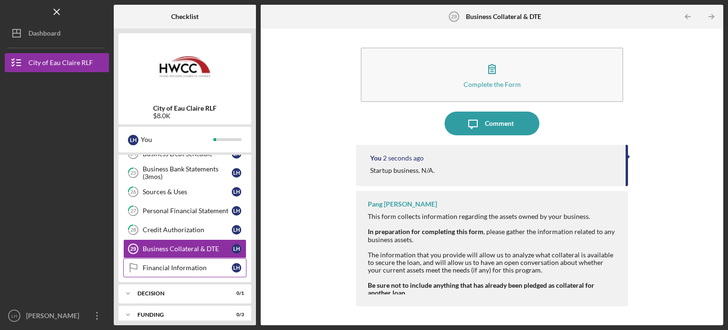
click at [195, 266] on link "Financial Information Financial Information L H" at bounding box center [184, 267] width 123 height 19
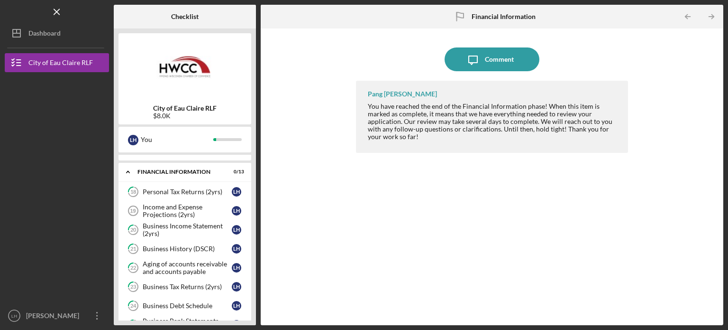
scroll to position [269, 0]
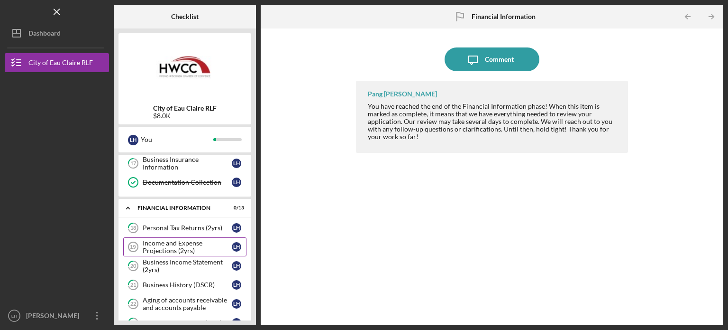
click at [169, 242] on div "Income and Expense Projections (2yrs)" at bounding box center [187, 246] width 89 height 15
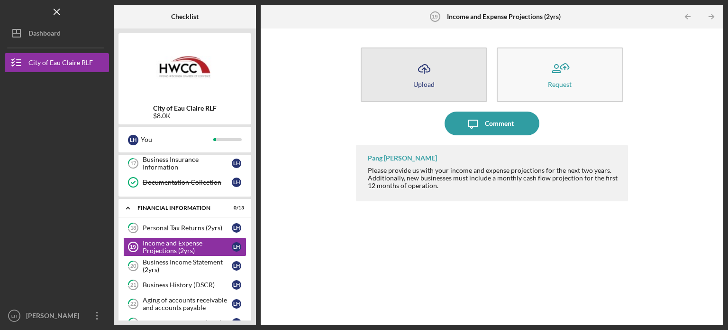
click at [442, 74] on button "Icon/Upload Upload" at bounding box center [424, 74] width 127 height 55
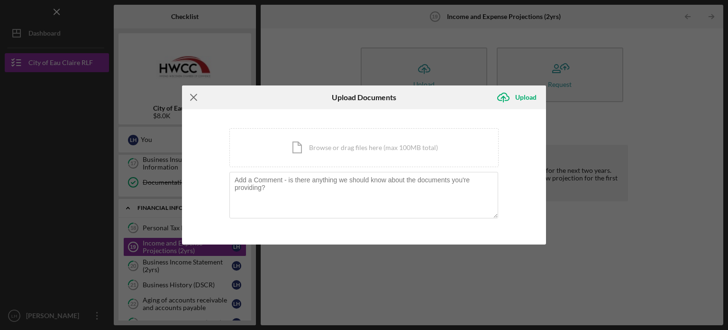
click at [191, 94] on line at bounding box center [194, 97] width 6 height 6
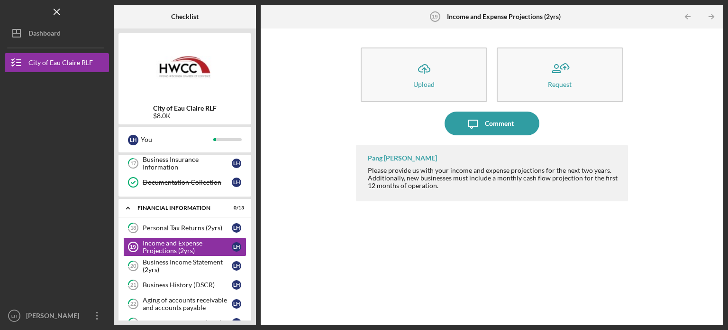
click at [356, 227] on div "Icon/Upload Upload Request Icon/Message Comment Pang [PERSON_NAME] Please provi…" at bounding box center [492, 176] width 453 height 287
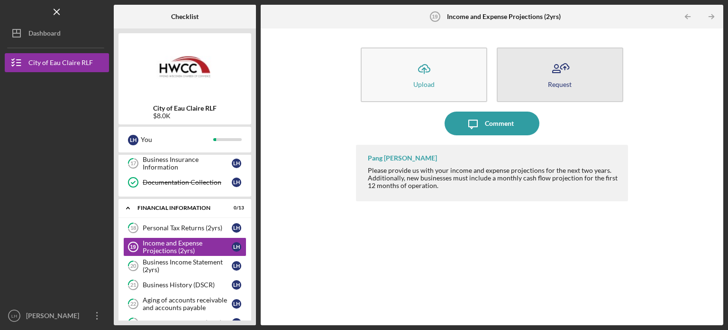
click at [579, 75] on button "Request" at bounding box center [560, 74] width 127 height 55
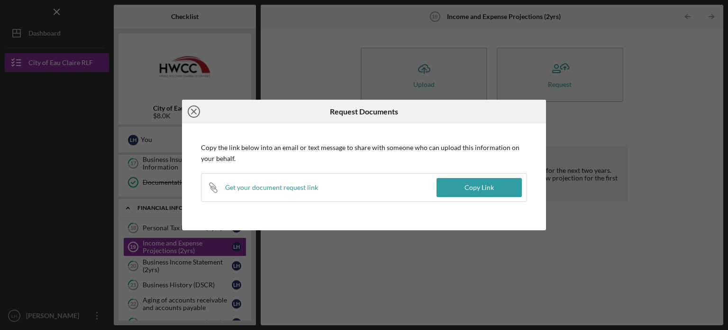
click at [194, 115] on icon "Icon/Close" at bounding box center [194, 112] width 24 height 24
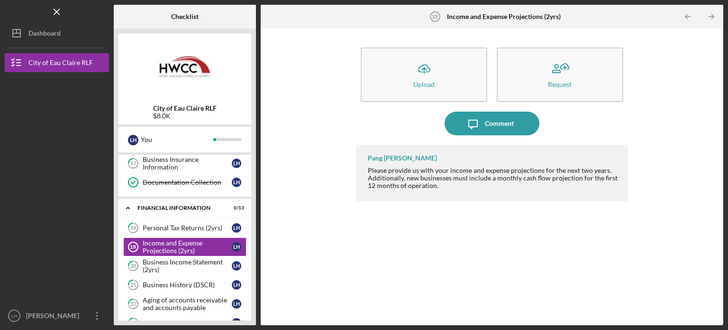
click at [309, 199] on div "Icon/Upload Upload Request Icon/Message Comment Pang [PERSON_NAME] Please provi…" at bounding box center [492, 176] width 453 height 287
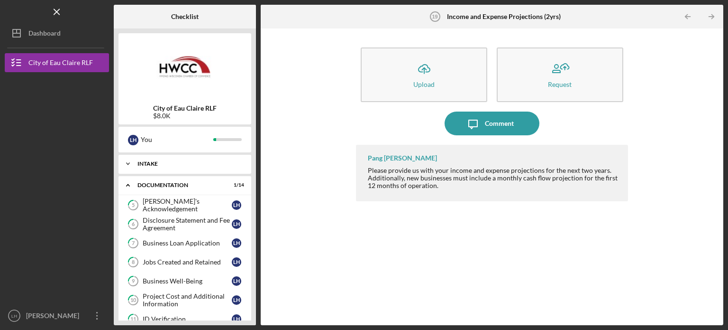
click at [168, 164] on div "Intake" at bounding box center [189, 164] width 102 height 6
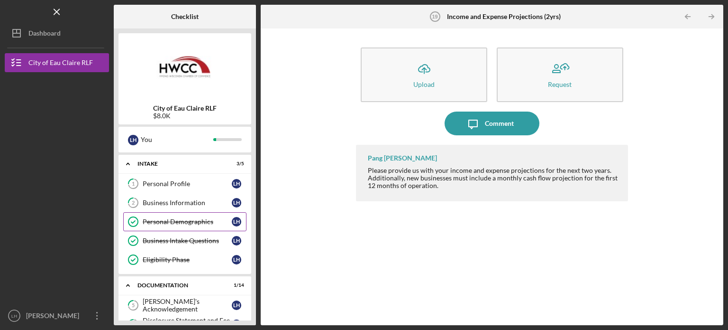
click at [164, 224] on div "Personal Demographics" at bounding box center [187, 222] width 89 height 8
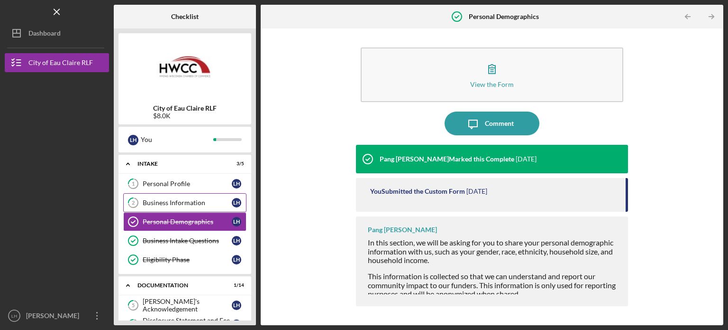
click at [179, 211] on link "2 Business Information L H" at bounding box center [184, 202] width 123 height 19
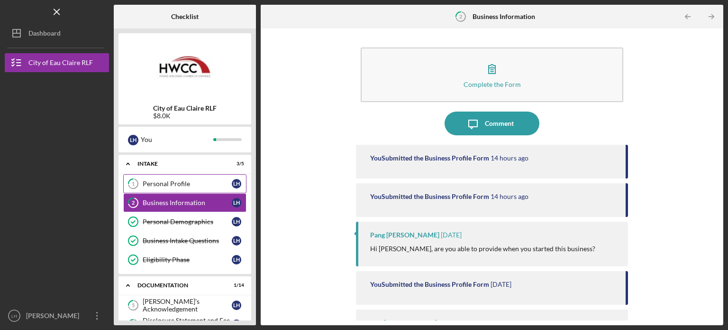
click at [186, 184] on div "Personal Profile" at bounding box center [187, 184] width 89 height 8
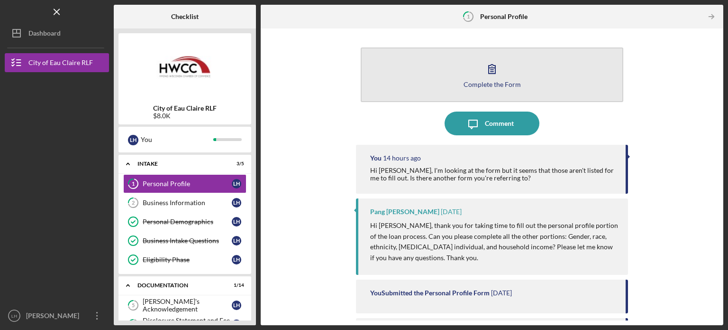
click at [439, 83] on button "Complete the Form Form" at bounding box center [492, 74] width 263 height 55
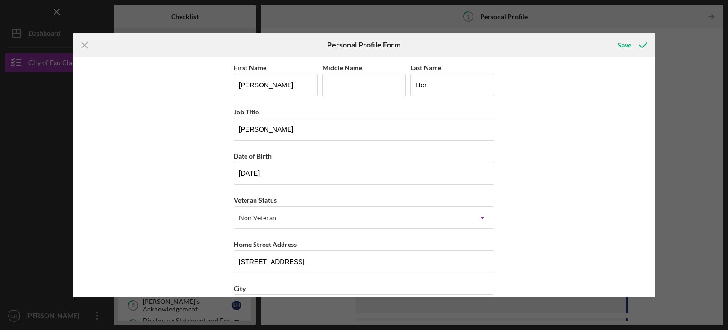
scroll to position [121, 0]
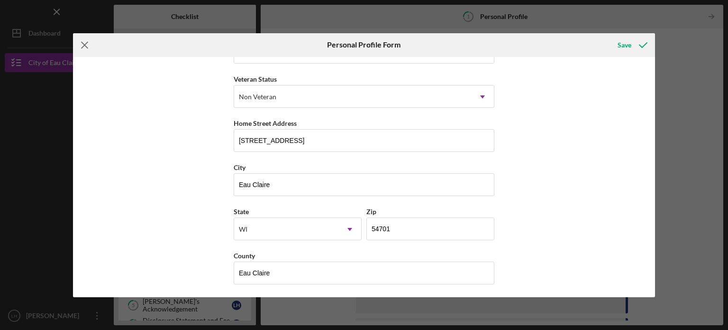
click at [77, 42] on icon "Icon/Menu Close" at bounding box center [85, 45] width 24 height 24
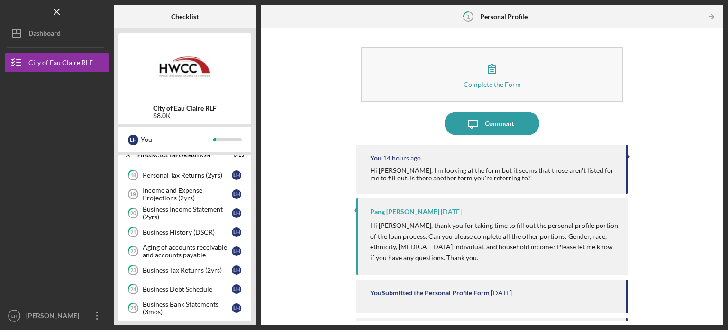
scroll to position [421, 0]
click at [183, 196] on div "Income and Expense Projections (2yrs)" at bounding box center [187, 194] width 89 height 15
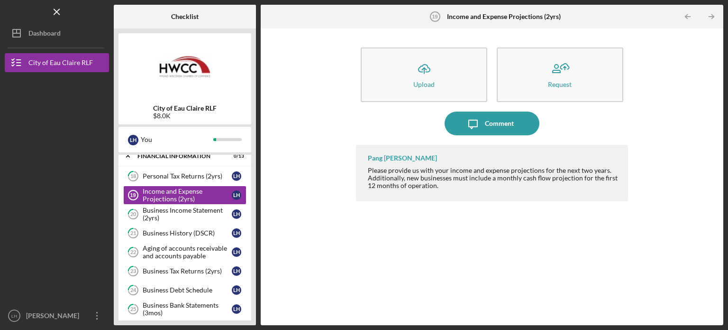
click at [391, 267] on div "Pang [PERSON_NAME] Please provide us with your income and expense projections f…" at bounding box center [492, 228] width 272 height 166
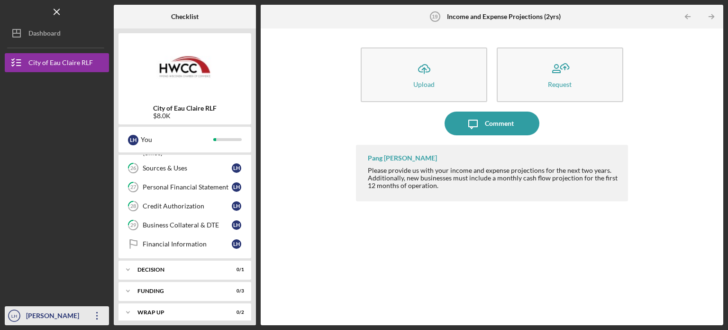
click at [104, 313] on icon "Icon/Overflow" at bounding box center [97, 315] width 24 height 24
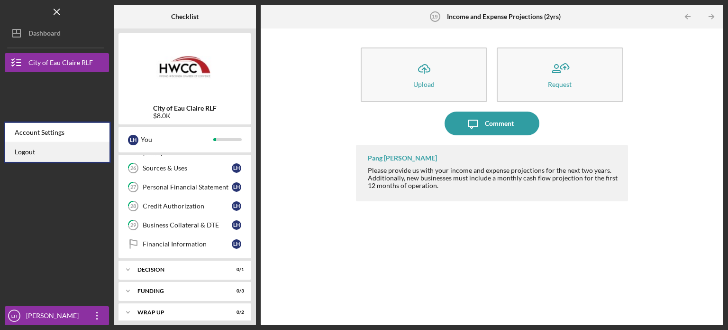
click at [51, 155] on link "Logout" at bounding box center [57, 151] width 104 height 19
